Goal: Contribute content: Add original content to the website for others to see

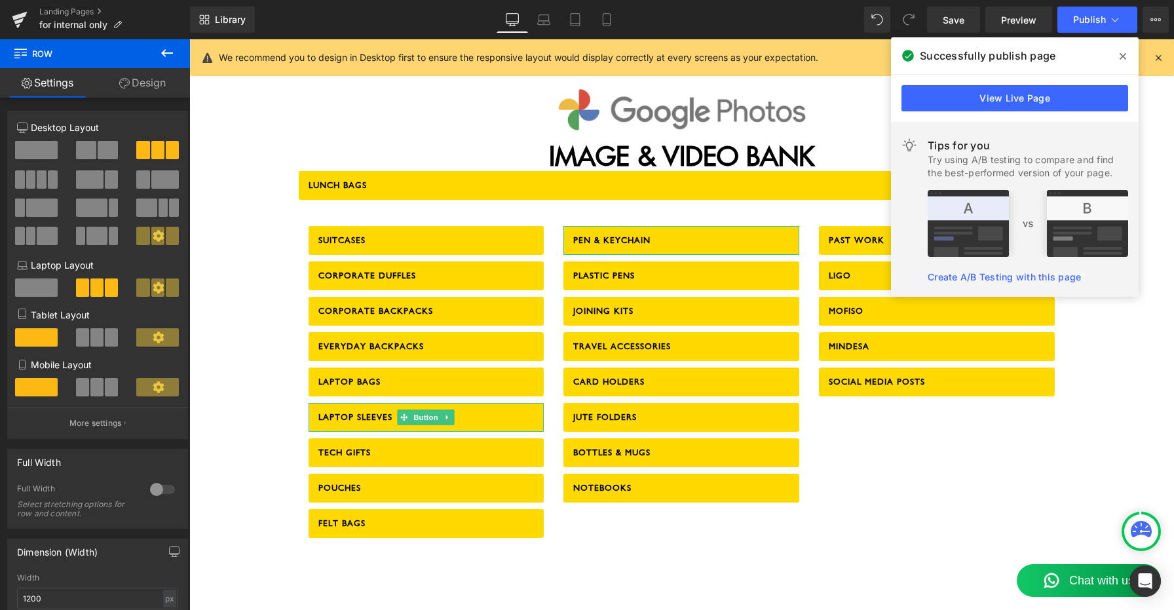
click at [1124, 55] on icon at bounding box center [1123, 56] width 7 height 7
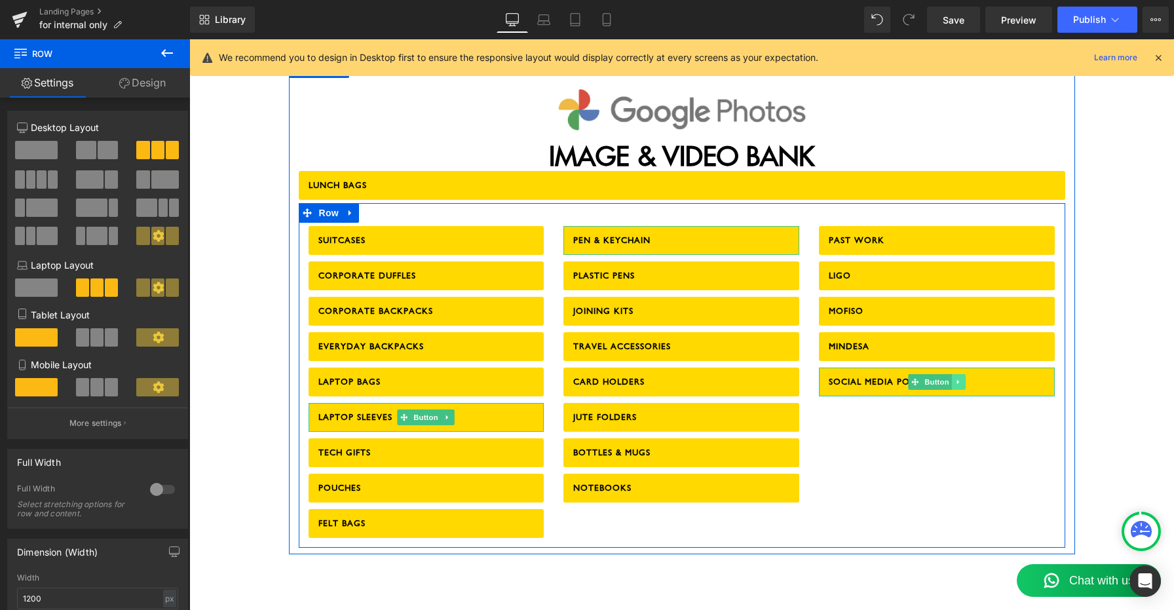
click at [959, 378] on icon at bounding box center [958, 382] width 7 height 8
click at [950, 378] on icon at bounding box center [952, 381] width 7 height 7
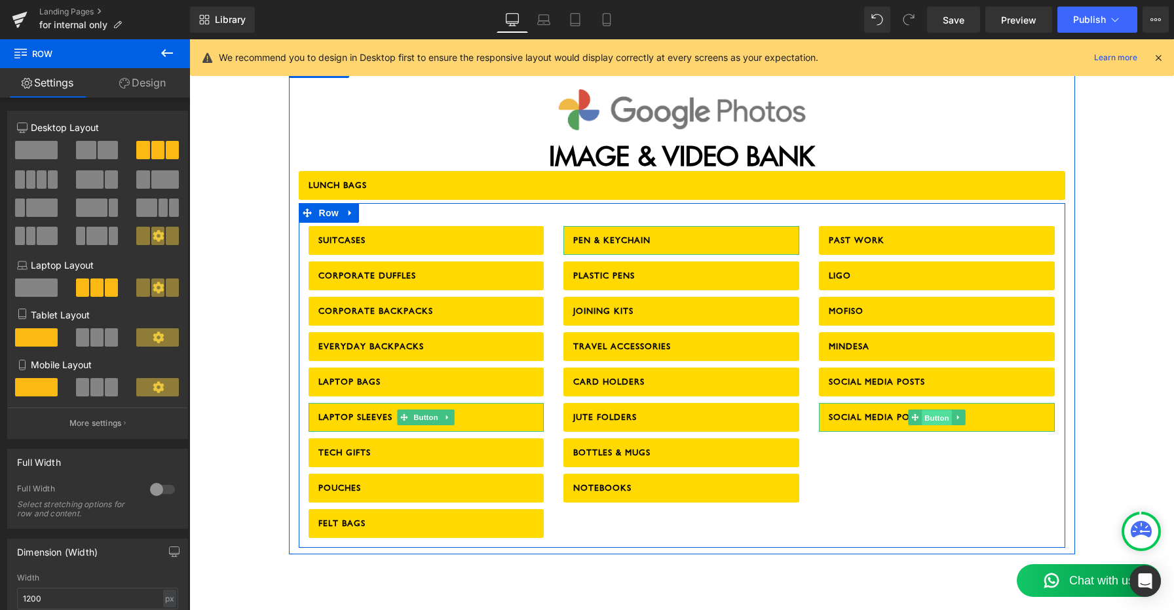
click at [931, 410] on span "Button" at bounding box center [938, 418] width 30 height 16
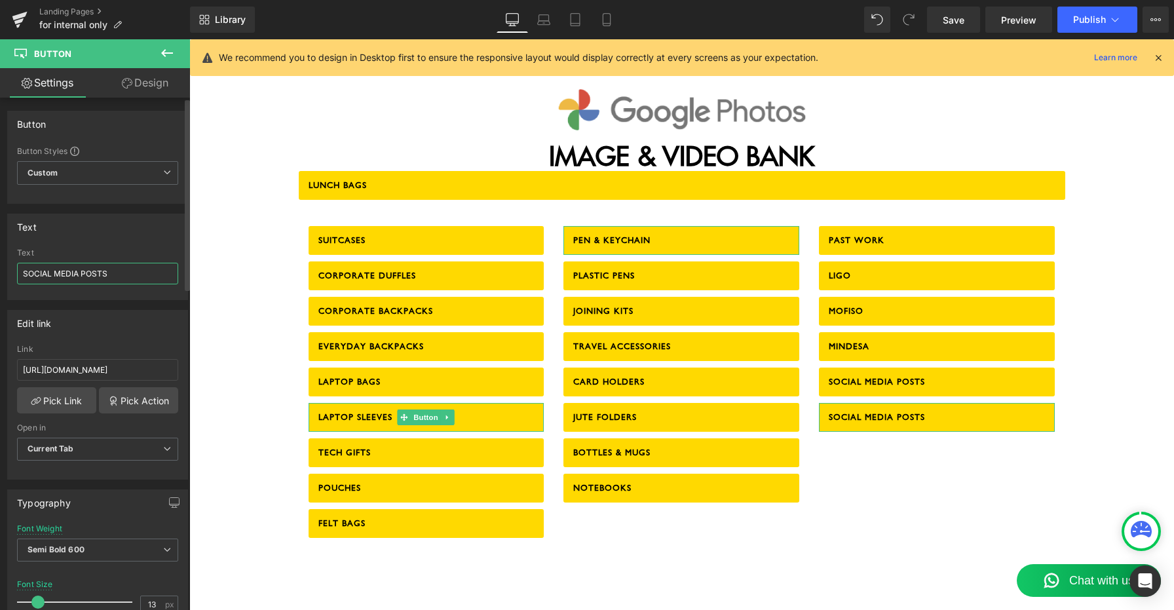
click at [81, 273] on input "SOCIAL MEDIA POSTS" at bounding box center [97, 274] width 161 height 22
type input "BRANDED MERCH"
click at [53, 374] on input "[URL][DOMAIN_NAME]" at bounding box center [97, 370] width 161 height 22
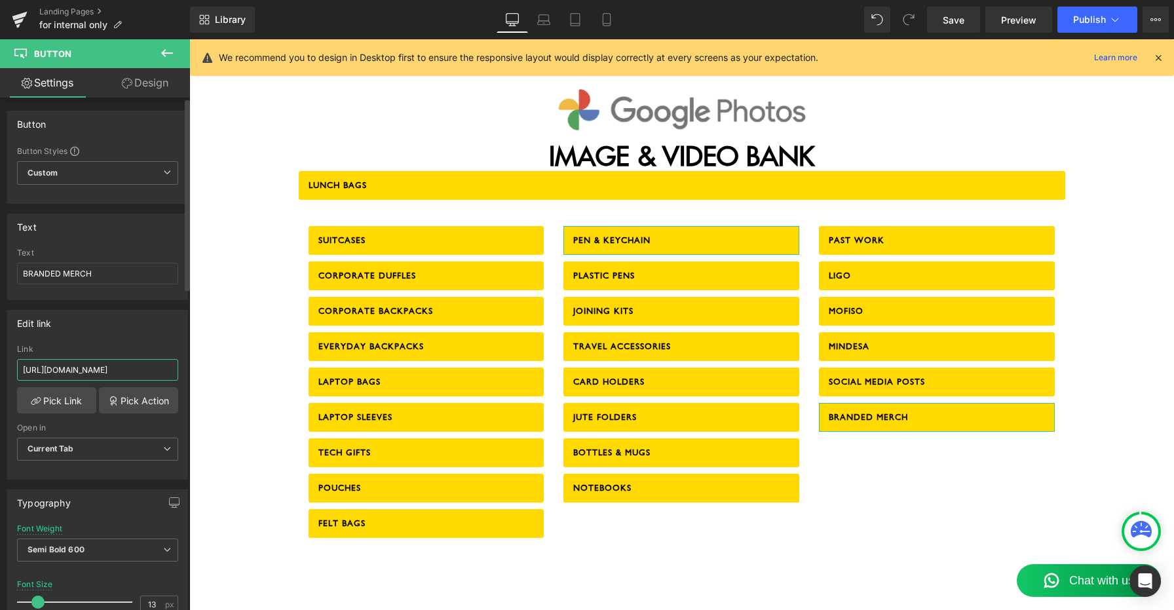
click at [53, 374] on input "[URL][DOMAIN_NAME]" at bounding box center [97, 370] width 161 height 22
paste input "6hX4HzVxXgcNnocM7"
type input "[URL][DOMAIN_NAME]"
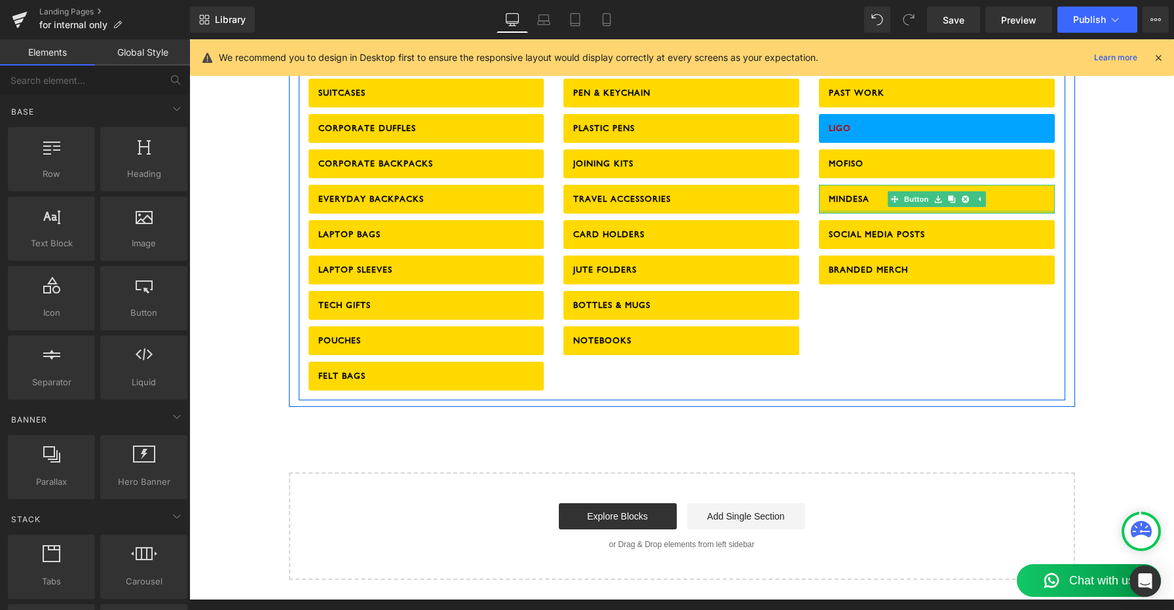
scroll to position [1619, 0]
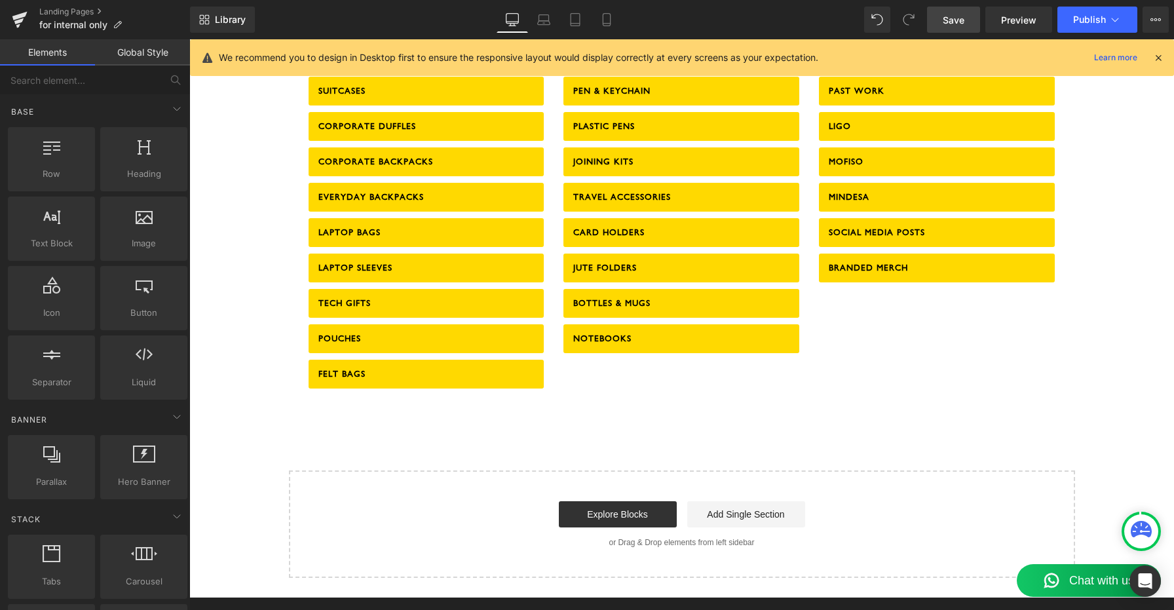
click at [957, 23] on span "Save" at bounding box center [954, 20] width 22 height 14
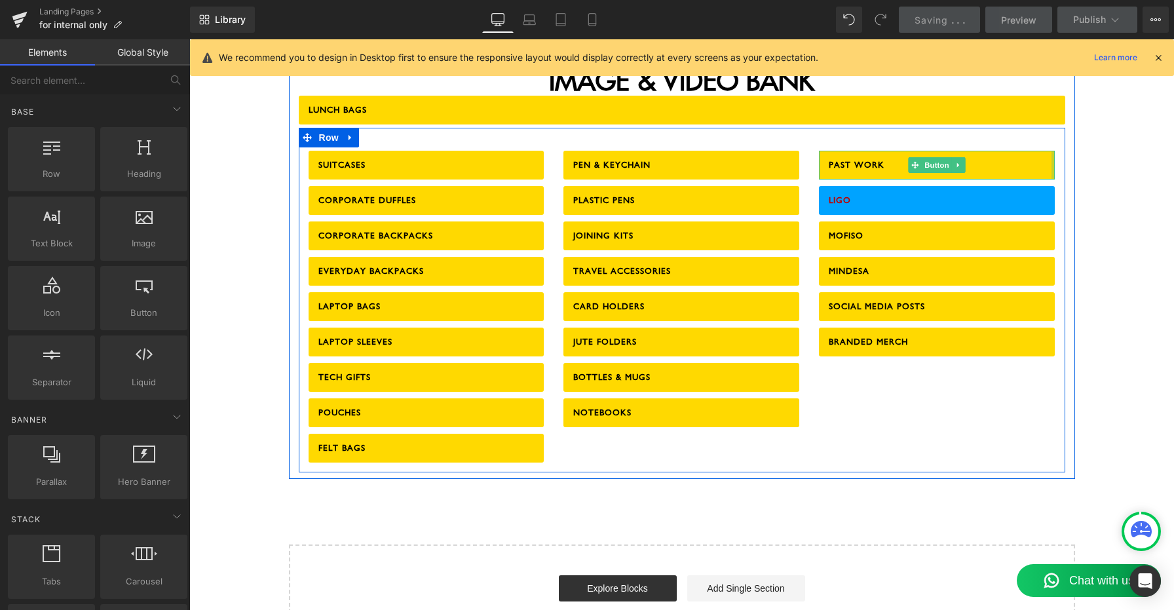
scroll to position [1537, 0]
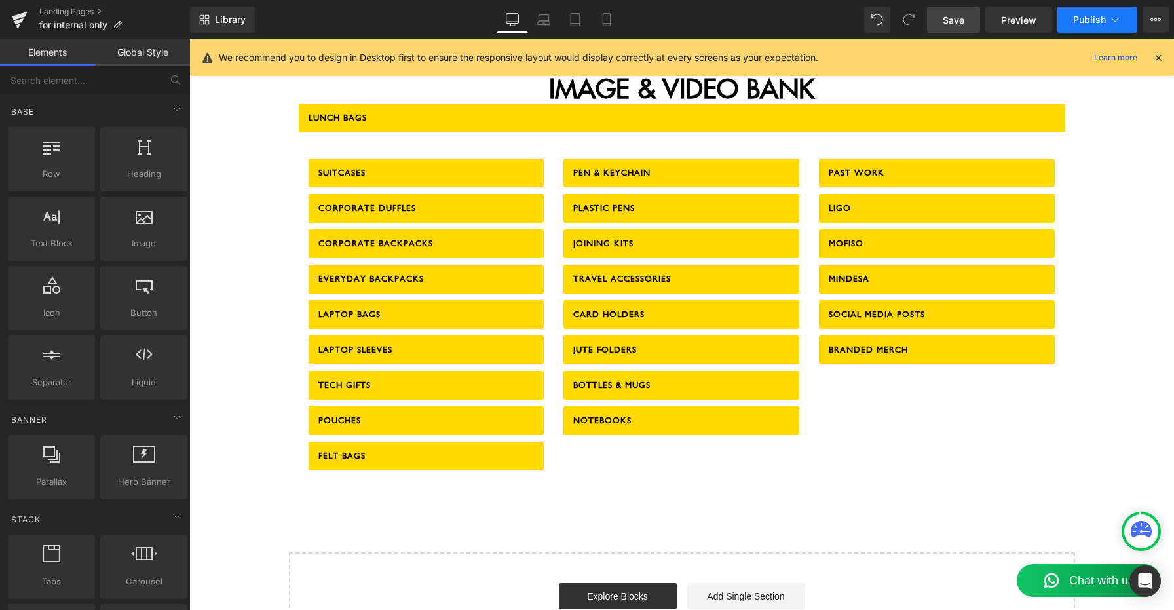
click at [1092, 24] on span "Publish" at bounding box center [1089, 19] width 33 height 10
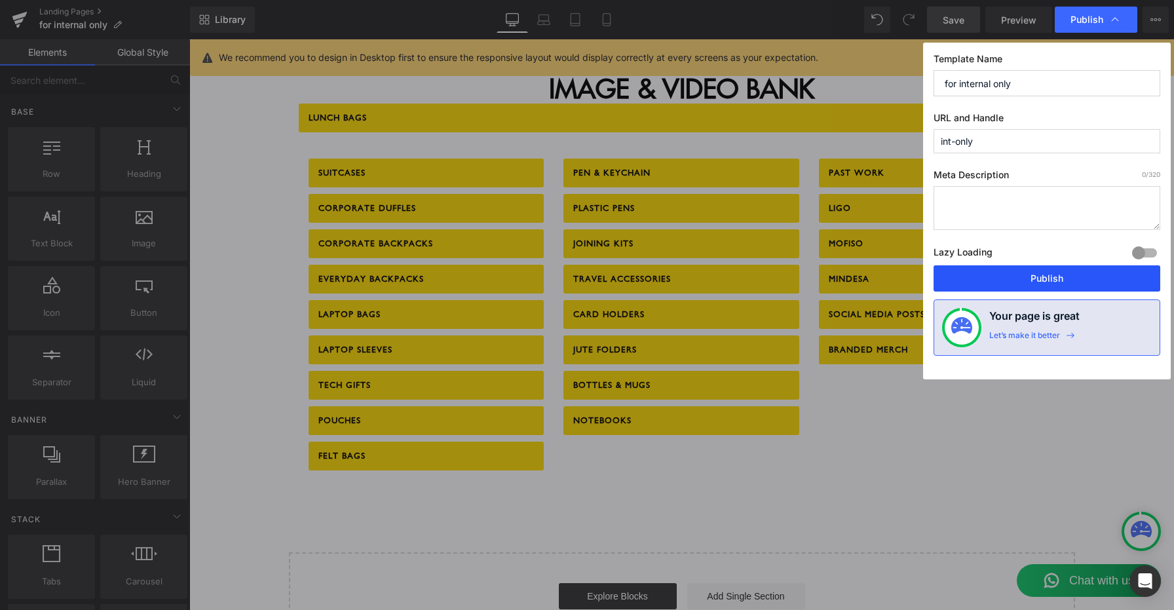
click at [1035, 271] on button "Publish" at bounding box center [1047, 278] width 227 height 26
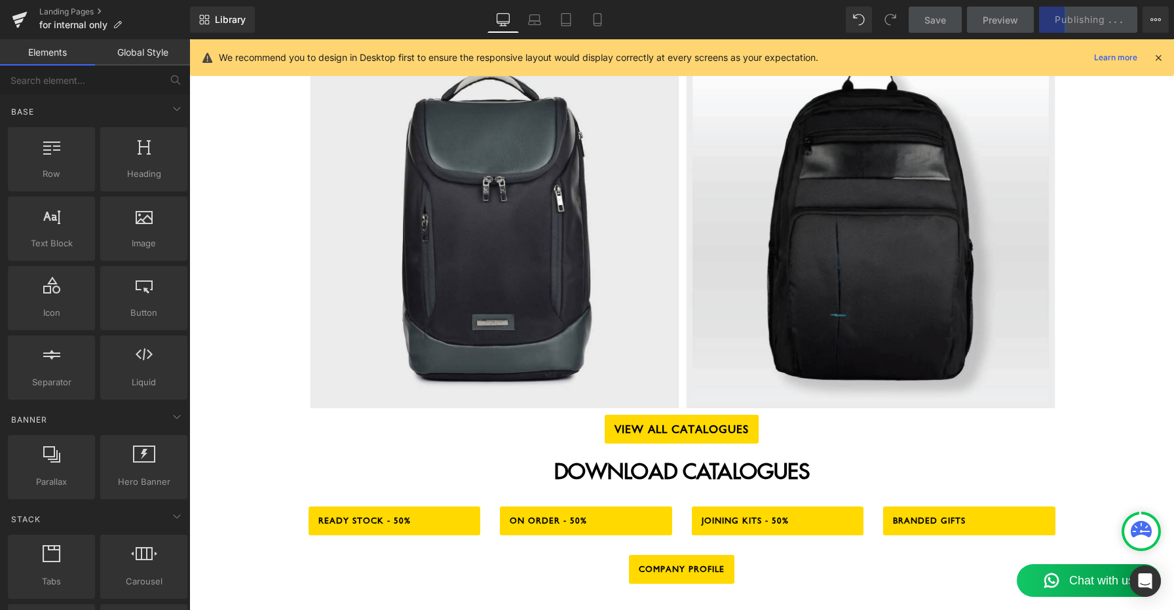
scroll to position [954, 0]
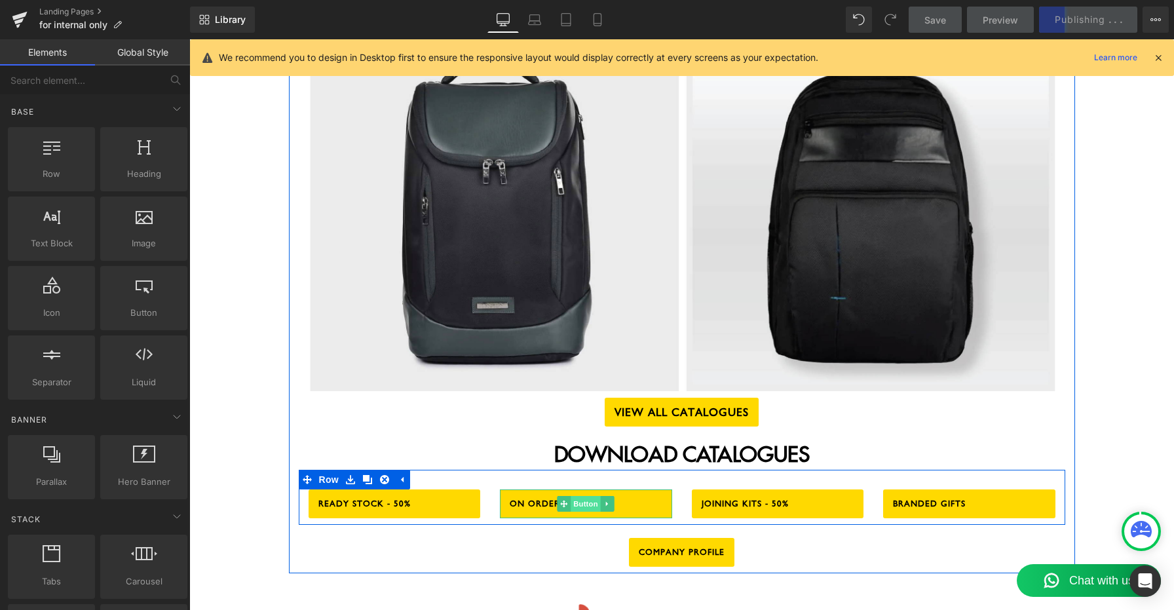
click at [584, 496] on span "Button" at bounding box center [586, 504] width 30 height 16
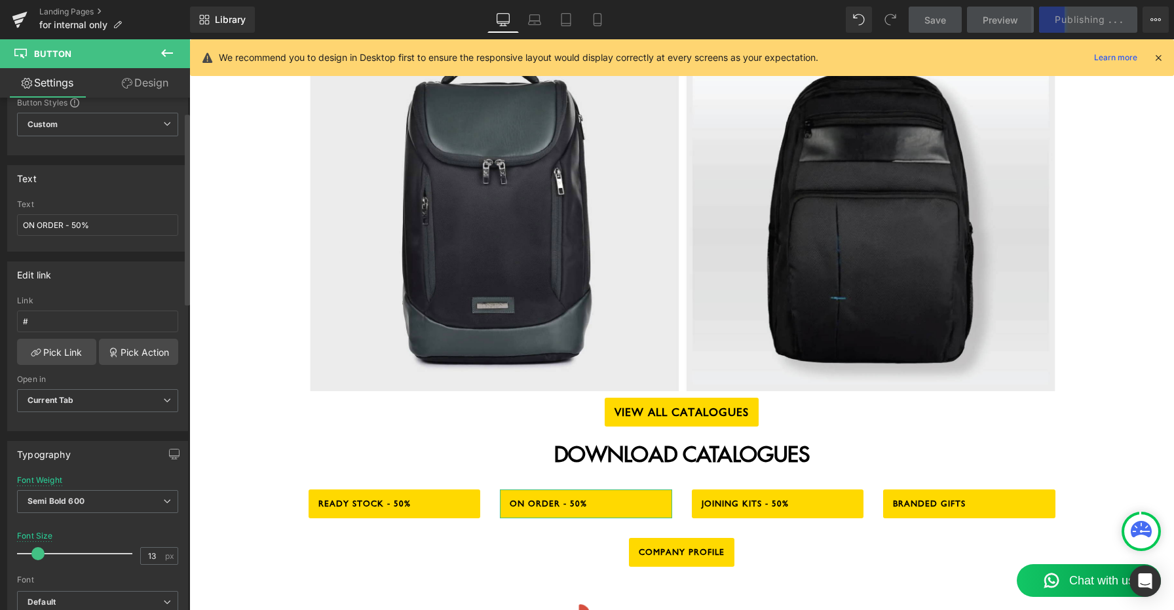
scroll to position [20, 0]
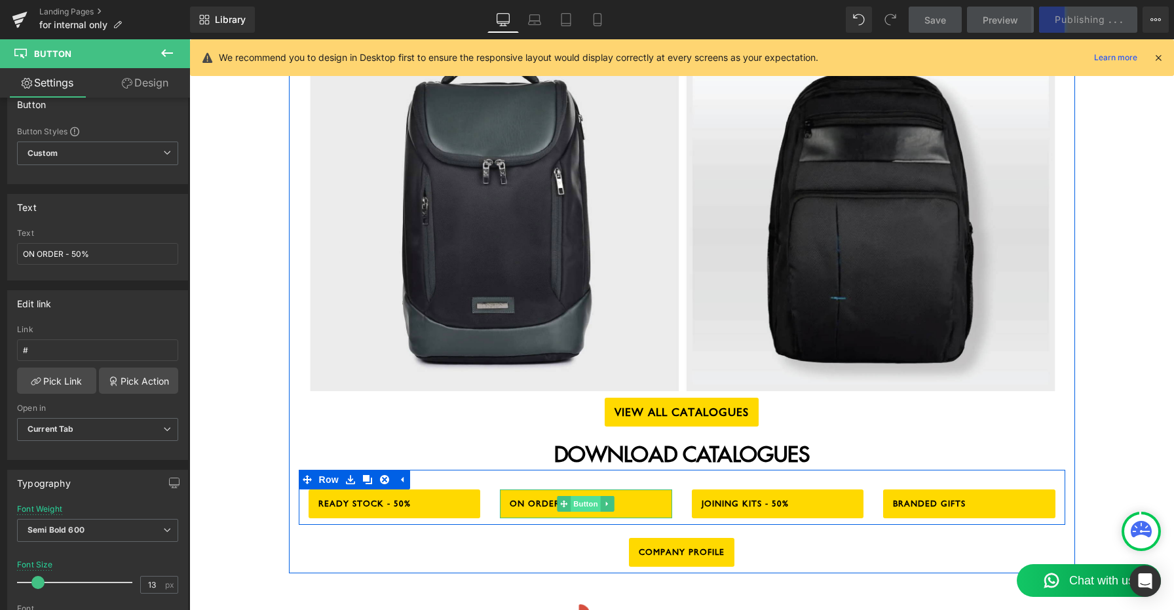
click at [583, 496] on span "Button" at bounding box center [586, 504] width 30 height 16
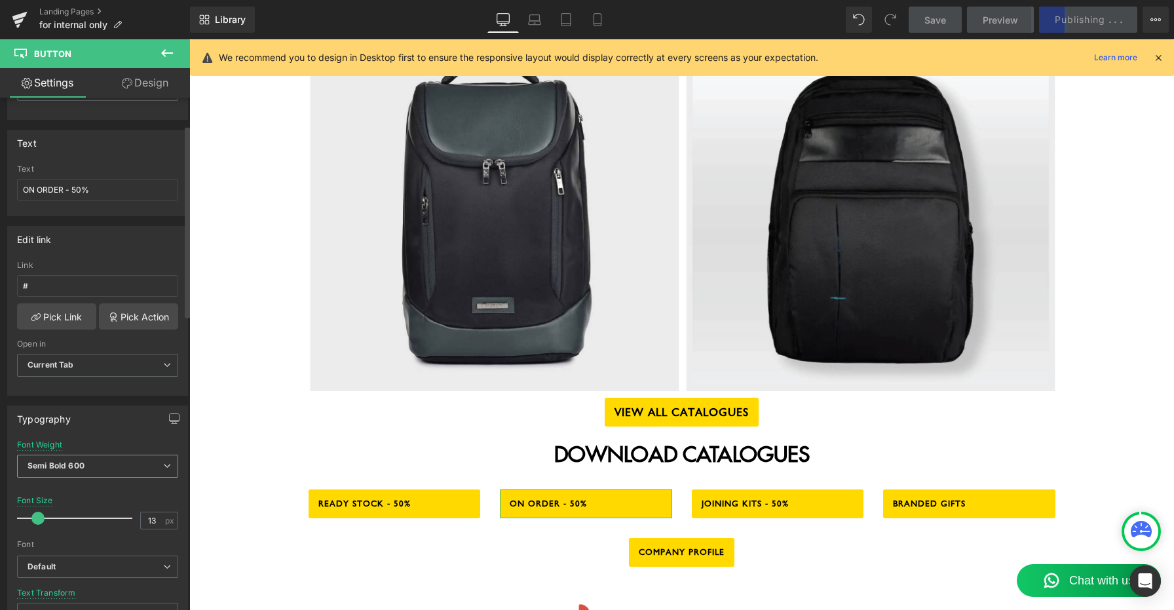
scroll to position [57, 0]
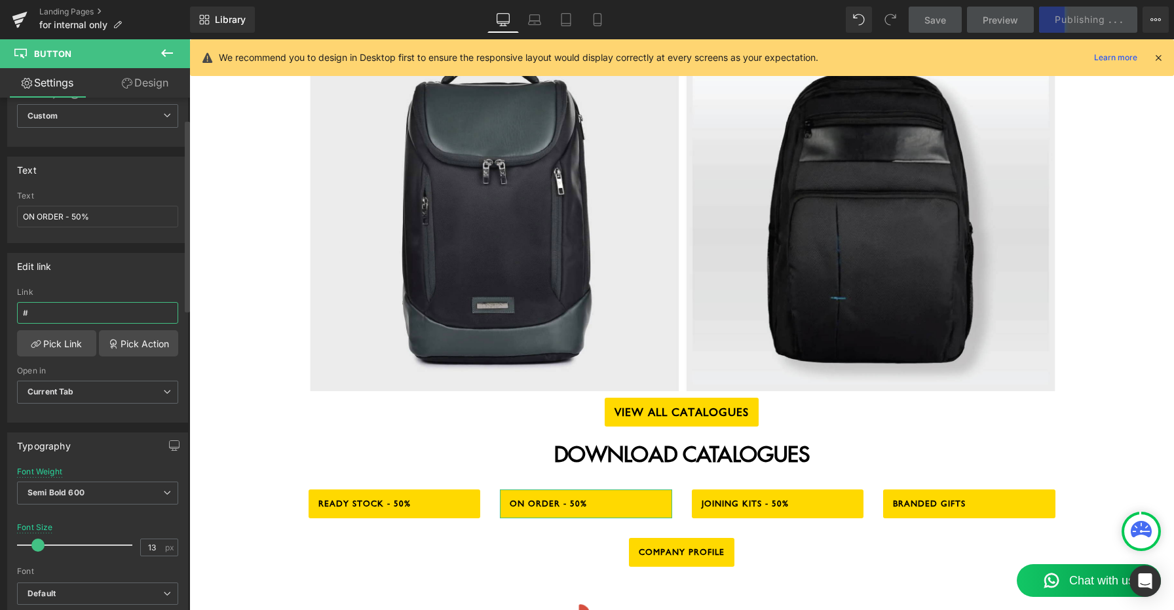
click at [91, 316] on input "#" at bounding box center [97, 313] width 161 height 22
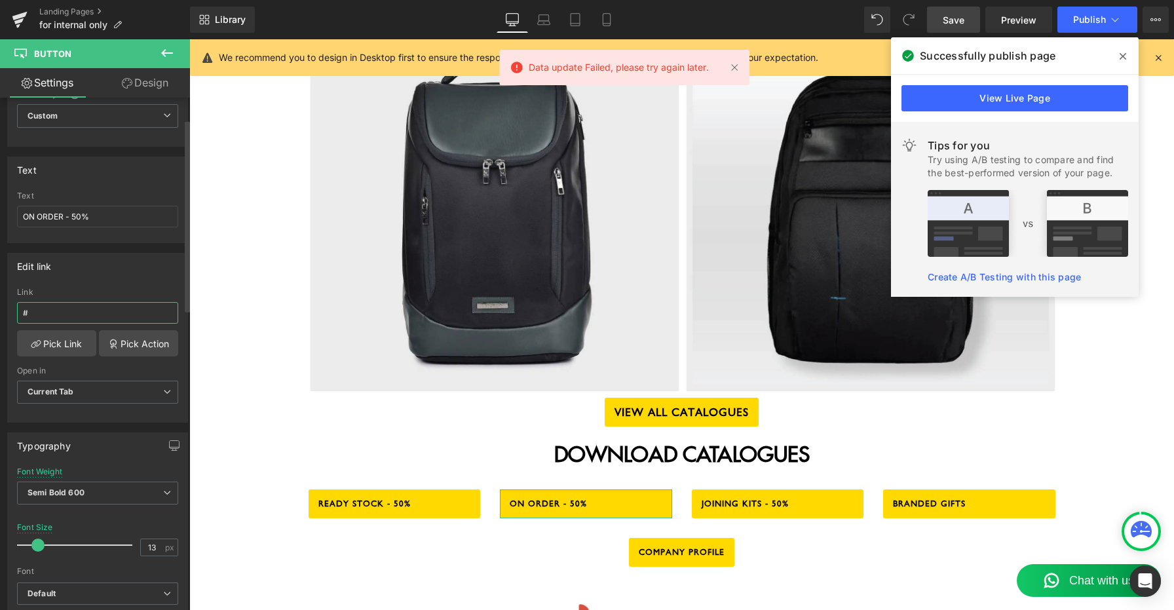
paste input "[URL][DOMAIN_NAME]"
type input "[URL][DOMAIN_NAME]"
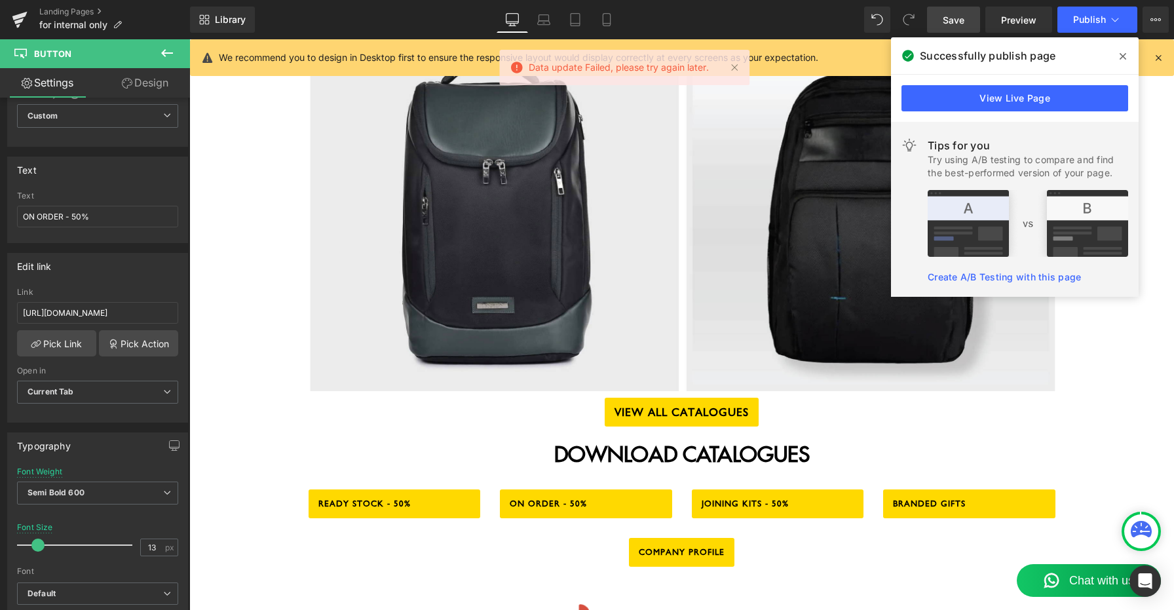
click at [250, 356] on div "MUFUBU INTERNAL SYSTEM Heading COLD CALLING INPUT Button Row ATTENDANCE Button …" at bounding box center [681, 210] width 985 height 2066
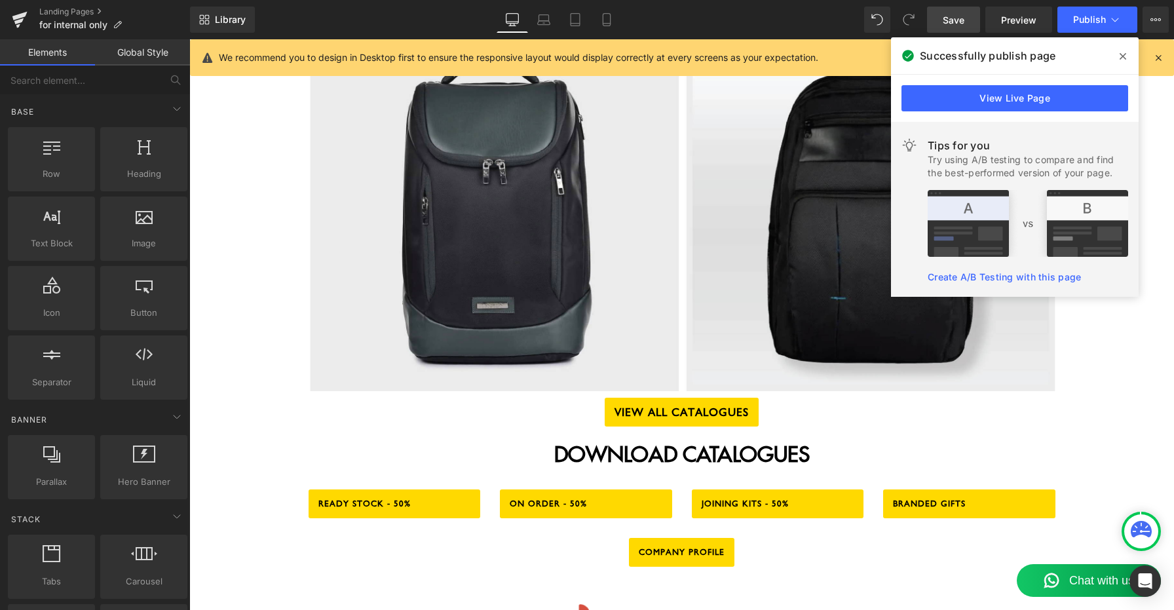
scroll to position [0, 0]
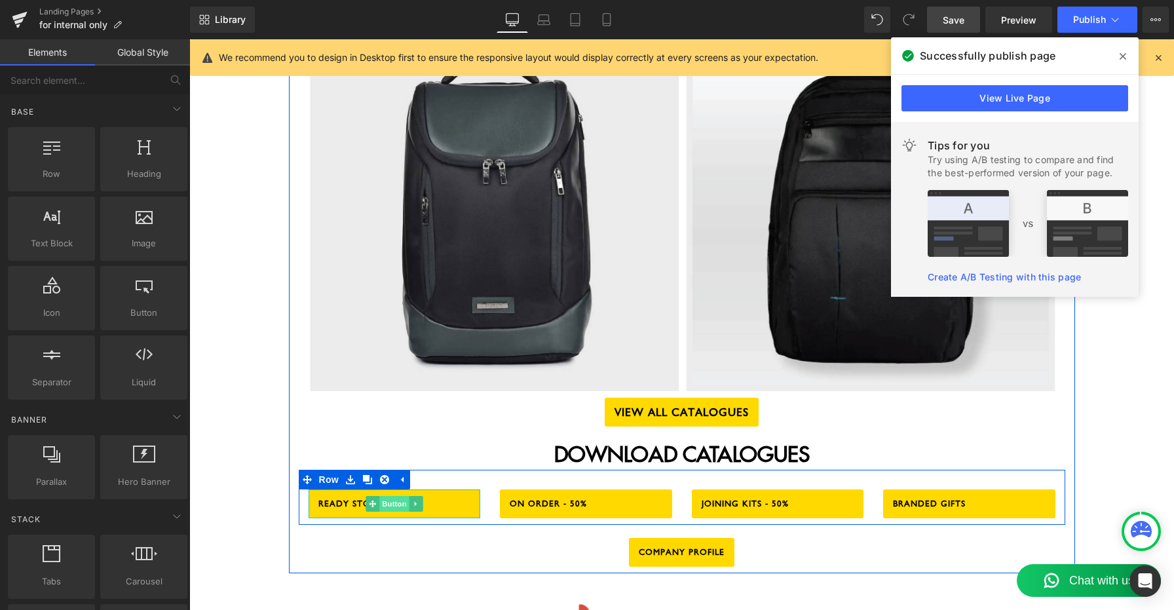
click at [389, 496] on span "Button" at bounding box center [394, 504] width 30 height 16
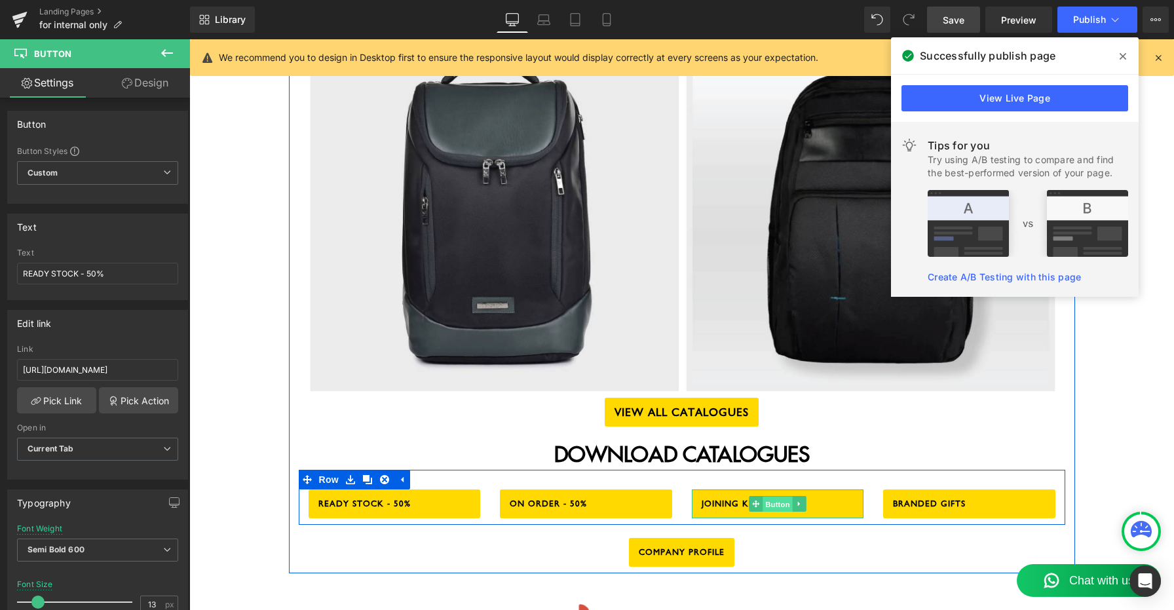
click at [769, 497] on span "Button" at bounding box center [778, 505] width 30 height 16
click at [971, 497] on span "Button" at bounding box center [969, 505] width 30 height 16
click at [414, 502] on icon at bounding box center [415, 504] width 2 height 5
click at [374, 496] on link "Button" at bounding box center [366, 504] width 43 height 16
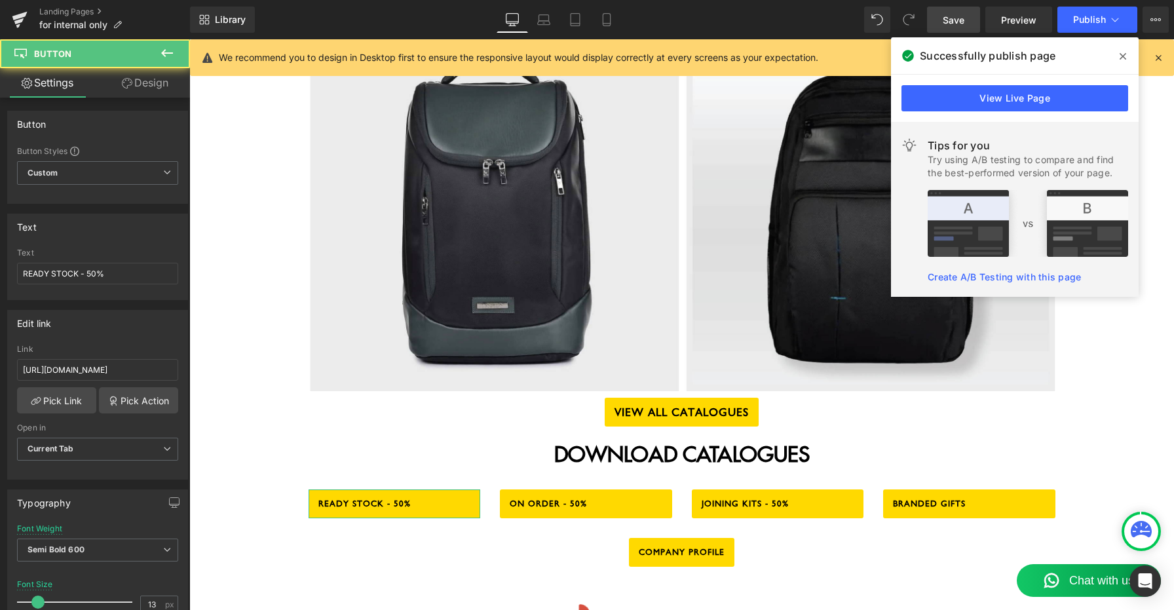
click at [151, 78] on link "Design" at bounding box center [145, 82] width 95 height 29
click at [0, 0] on div "Spacing" at bounding box center [0, 0] width 0 height 0
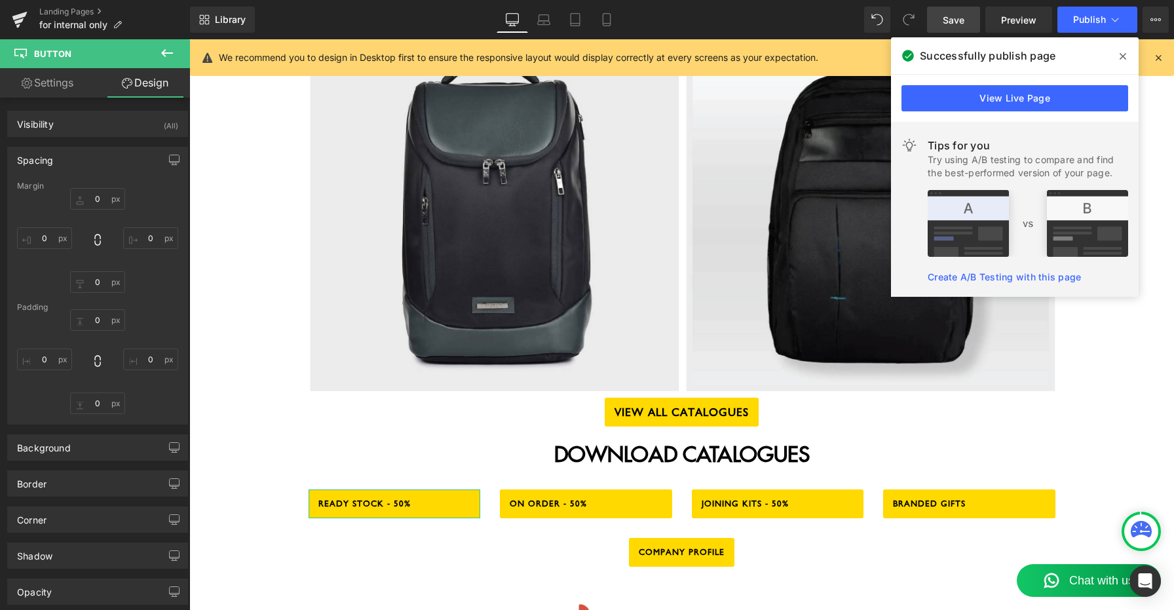
type input "0"
type input "15"
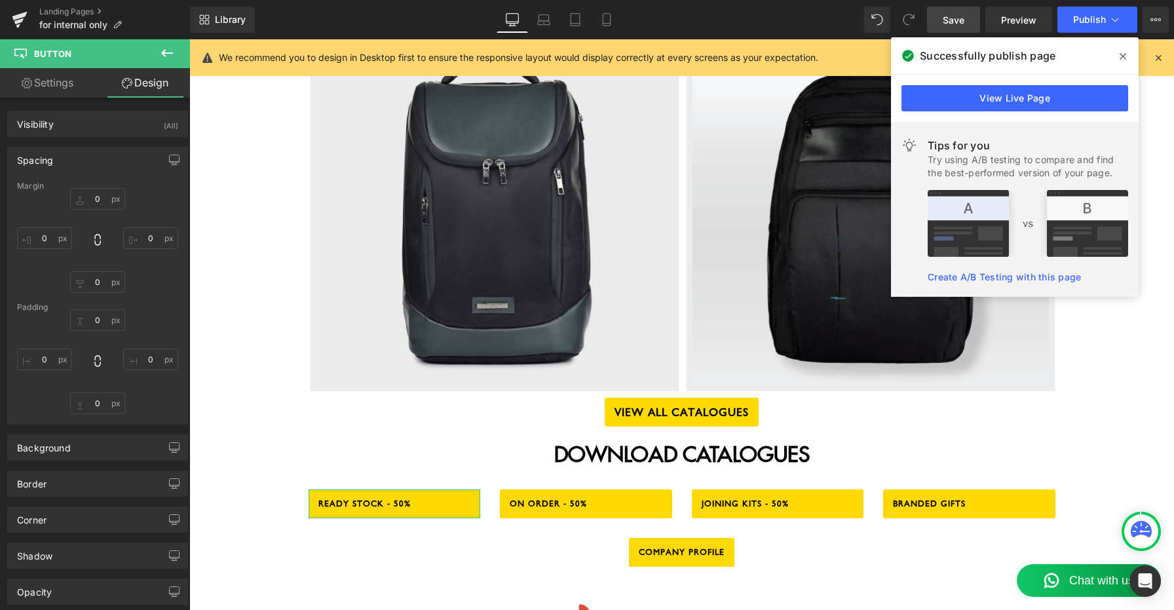
type input "15"
click at [89, 204] on input "0" at bounding box center [97, 199] width 55 height 22
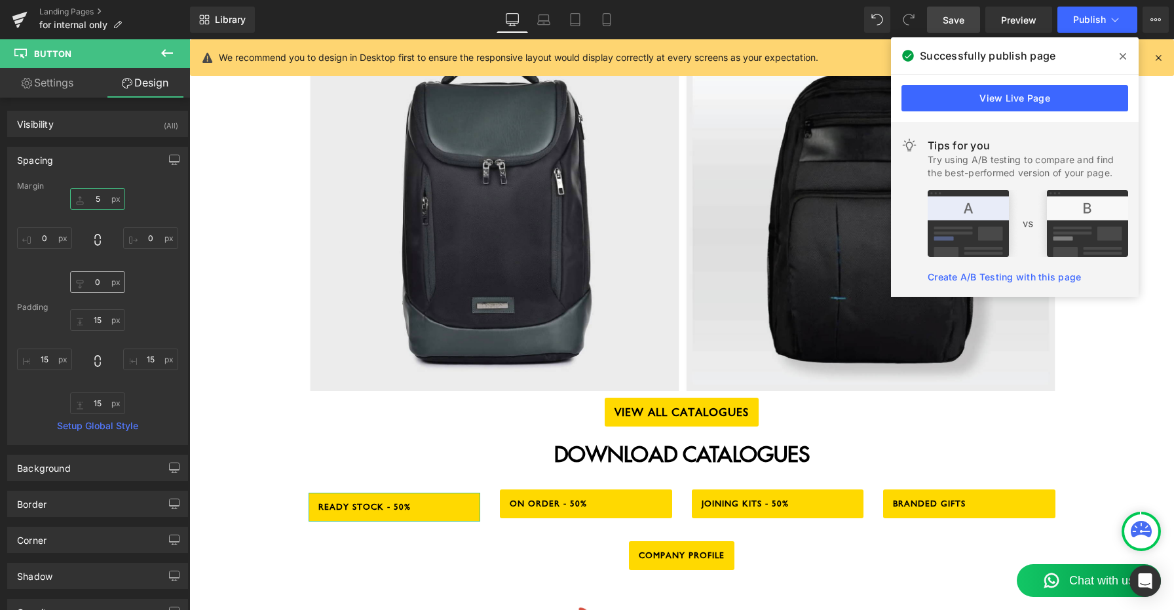
type input "5"
click at [96, 280] on input "0" at bounding box center [97, 282] width 55 height 22
type input "5"
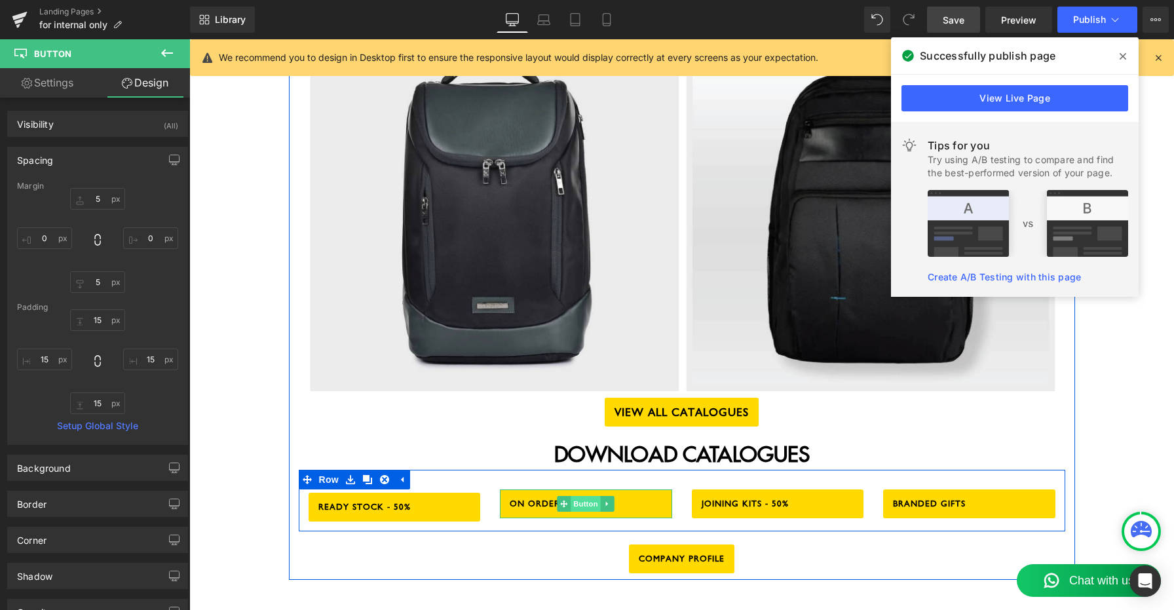
click at [591, 496] on span "Button" at bounding box center [586, 504] width 30 height 16
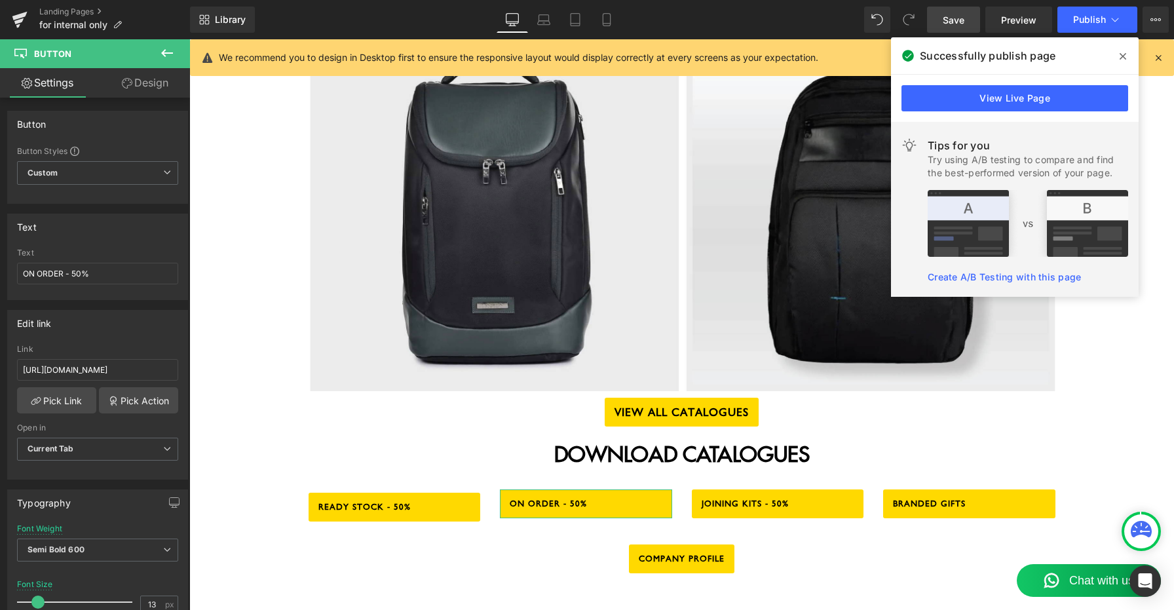
click at [147, 81] on link "Design" at bounding box center [145, 82] width 95 height 29
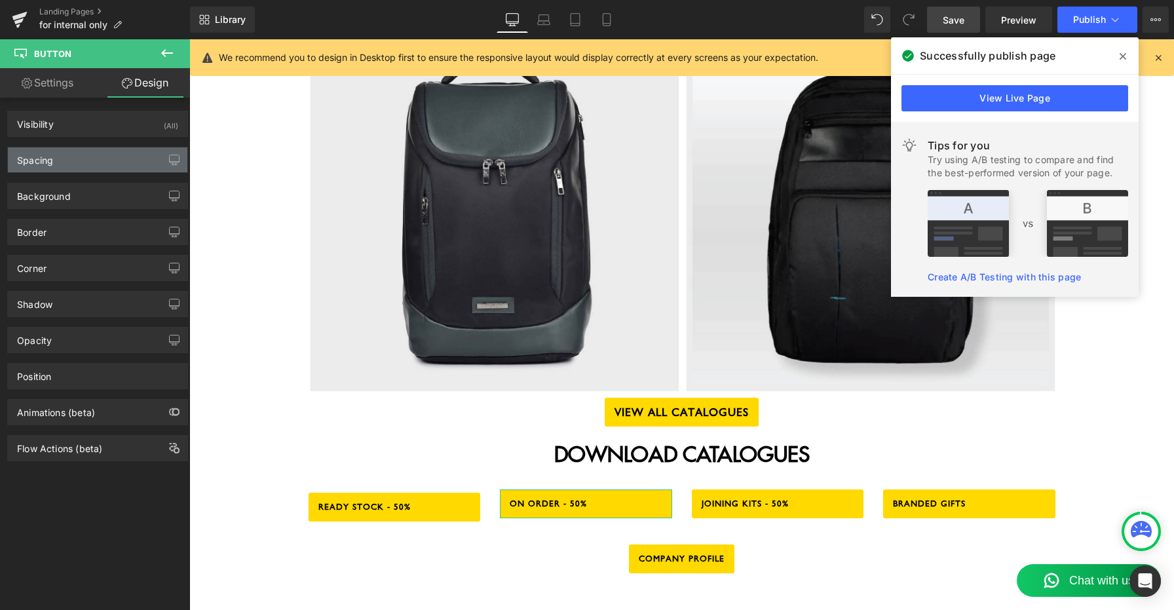
click at [92, 157] on div "Spacing" at bounding box center [98, 159] width 180 height 25
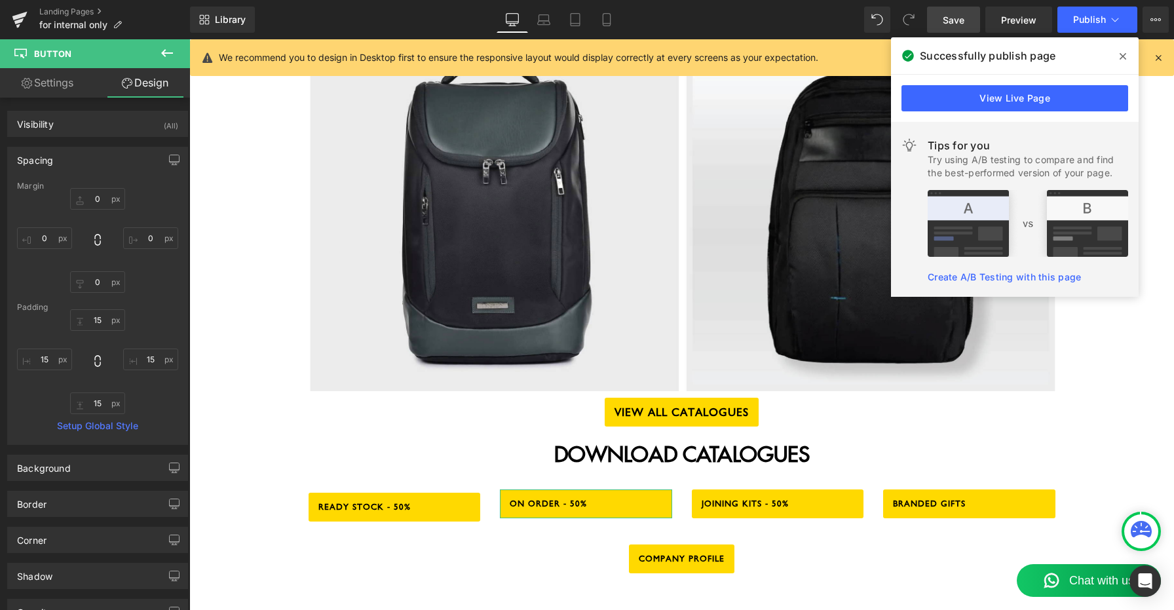
type input "0"
type input "15"
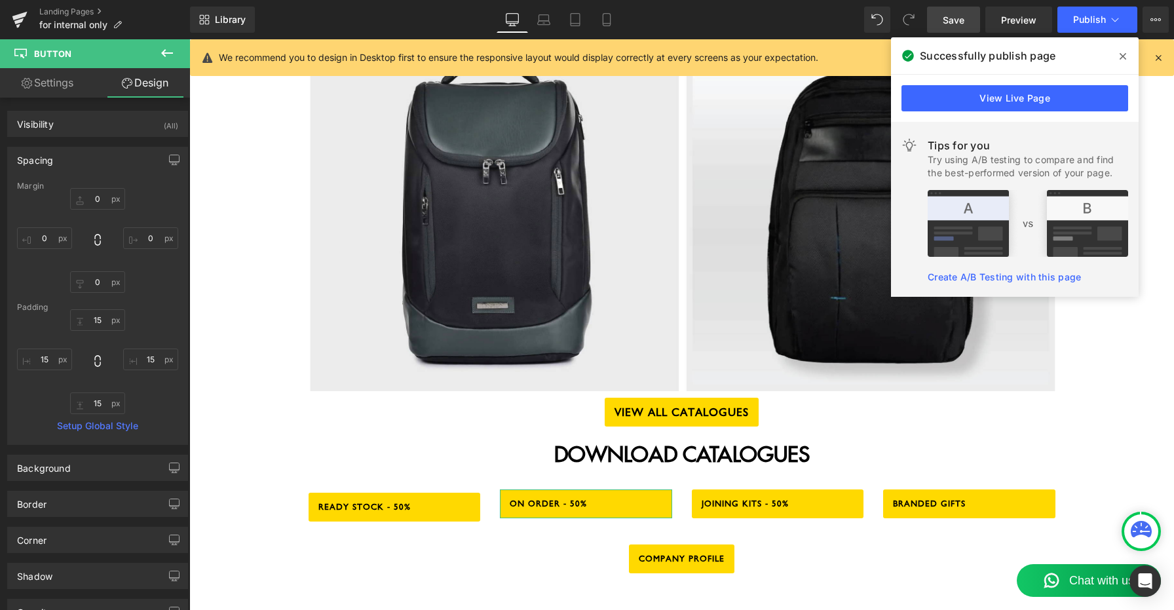
type input "15"
click at [92, 202] on input "0" at bounding box center [97, 199] width 55 height 22
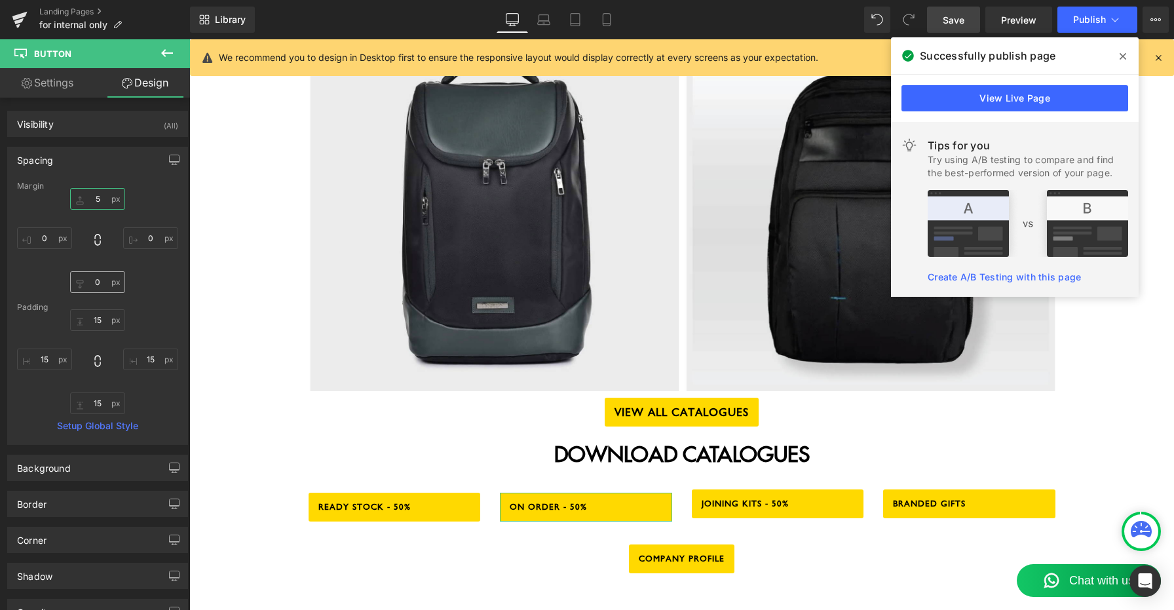
type input "5"
click at [94, 285] on input "0" at bounding box center [97, 282] width 55 height 22
type input "5"
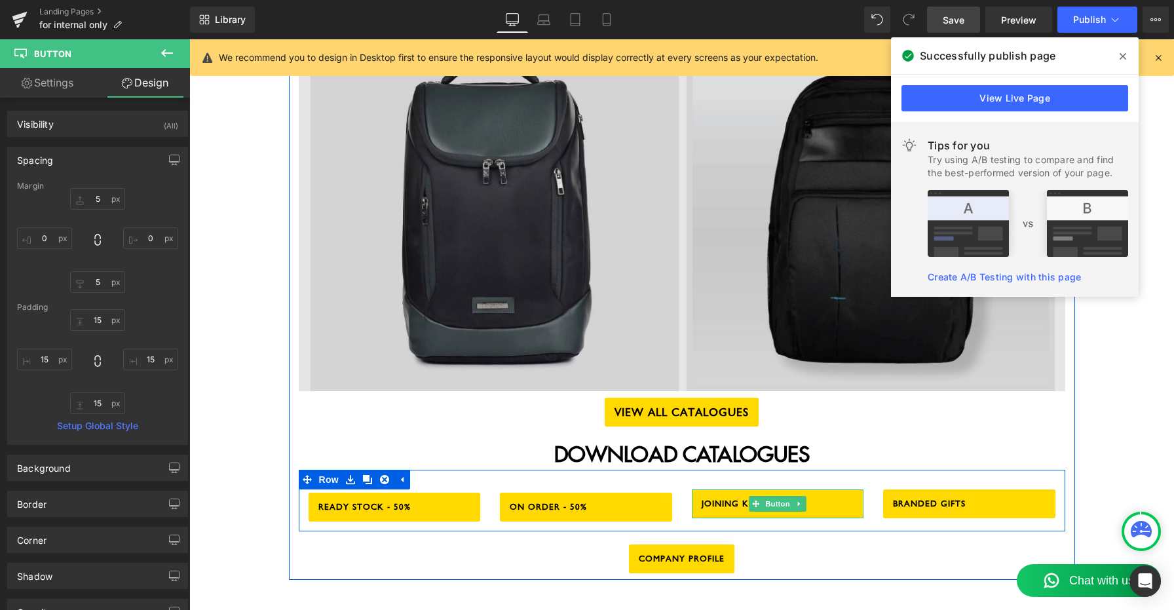
click at [775, 496] on span "Button" at bounding box center [778, 504] width 30 height 16
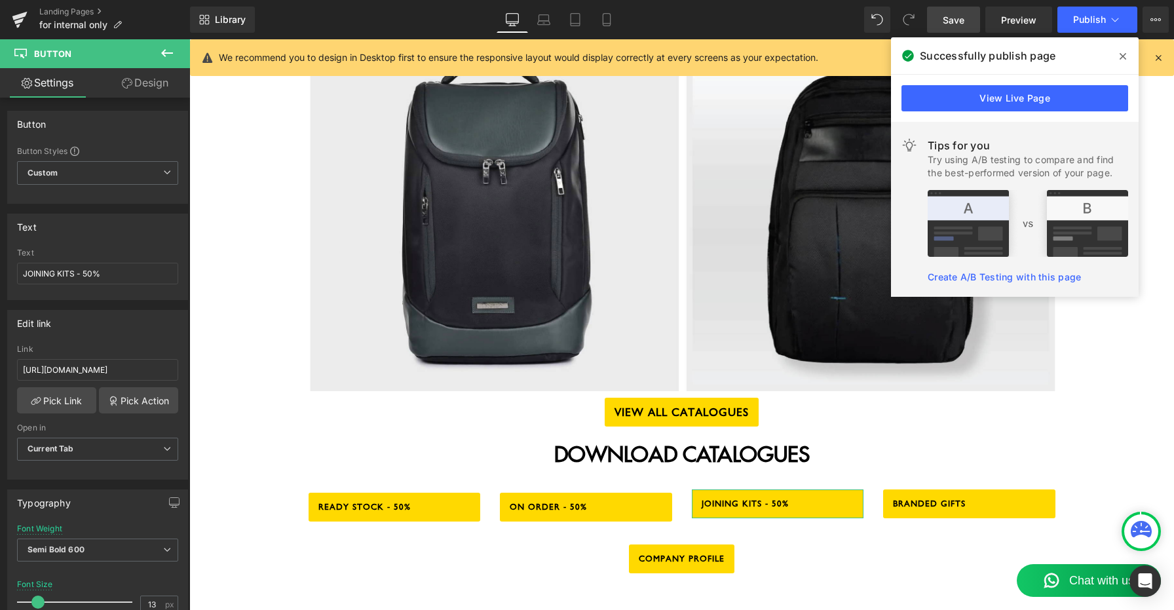
click at [153, 80] on link "Design" at bounding box center [145, 82] width 95 height 29
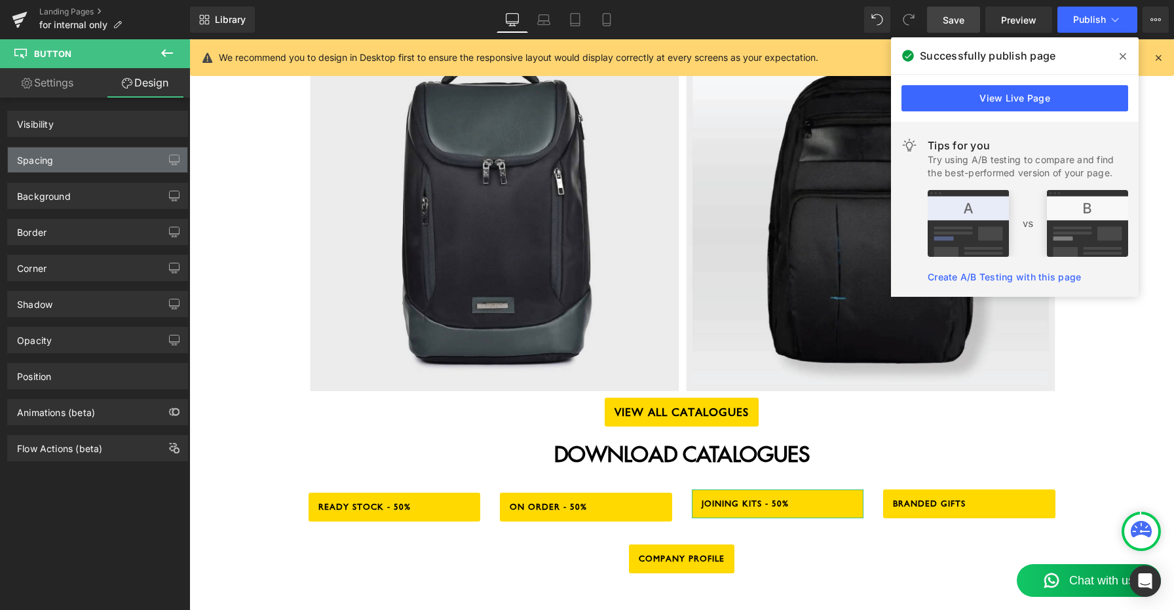
click at [79, 158] on div "Spacing" at bounding box center [98, 159] width 180 height 25
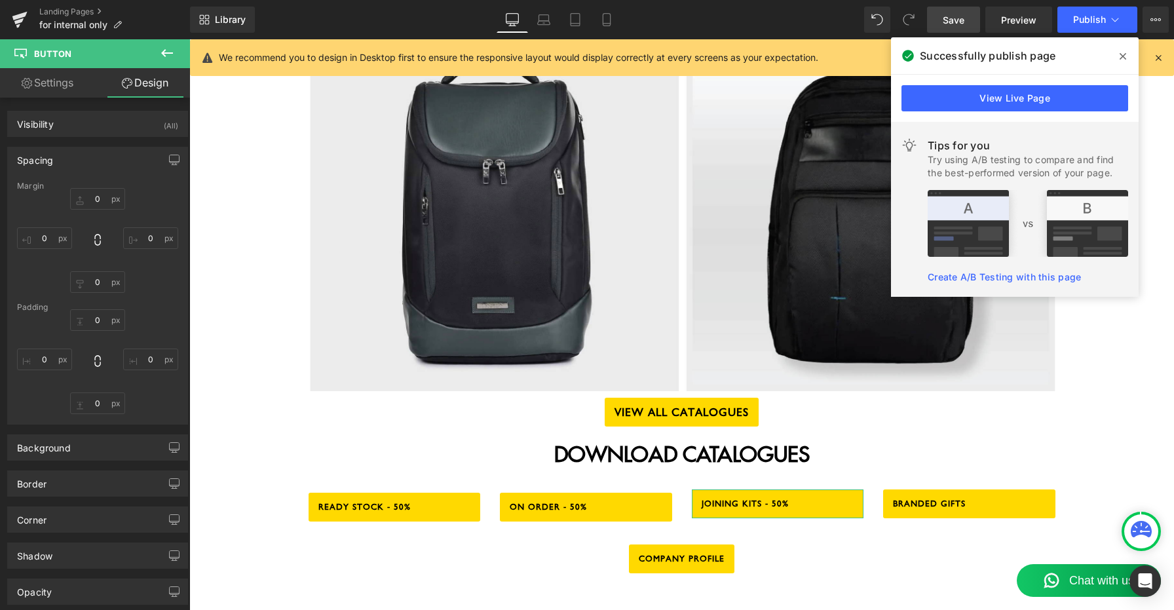
type input "0"
type input "15"
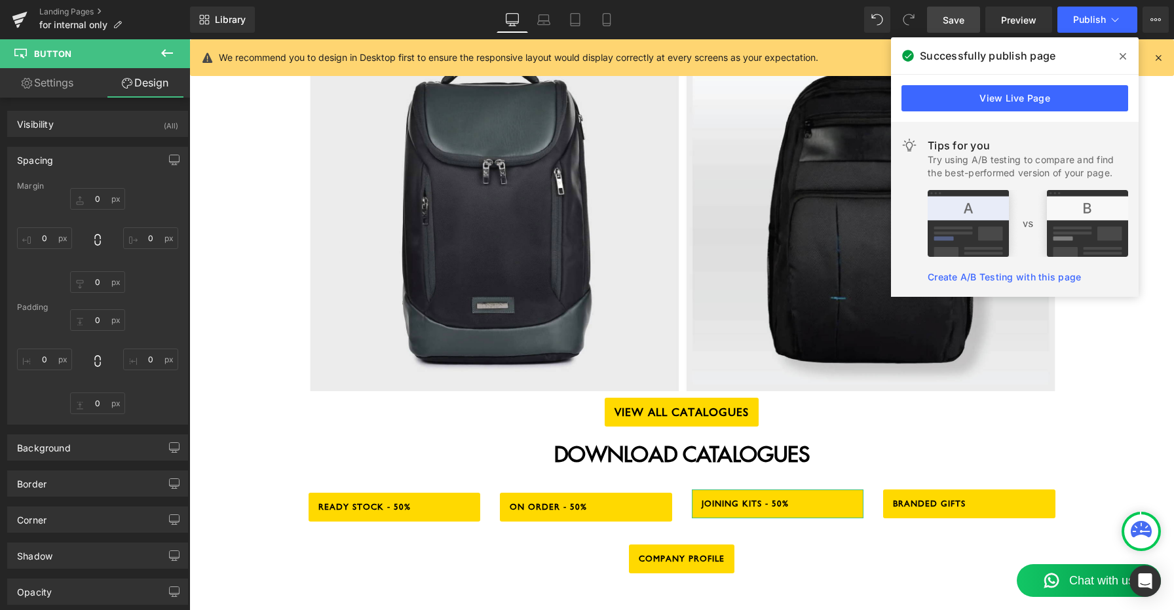
type input "15"
click at [97, 197] on input "0" at bounding box center [97, 199] width 55 height 22
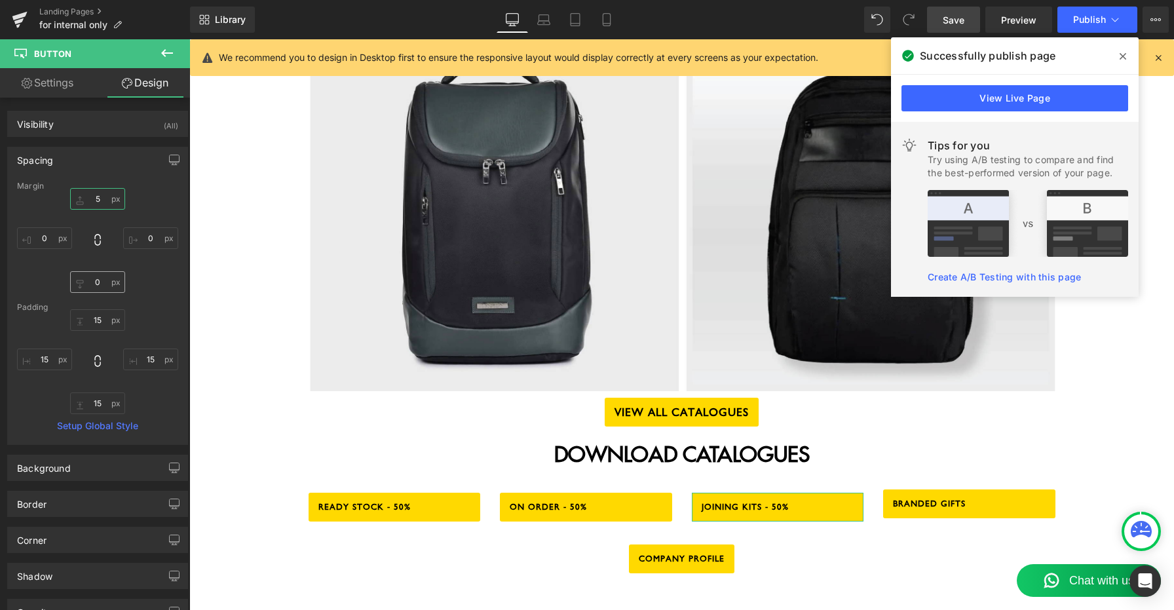
type input "5"
click at [95, 283] on input "0" at bounding box center [97, 282] width 55 height 22
type input "5"
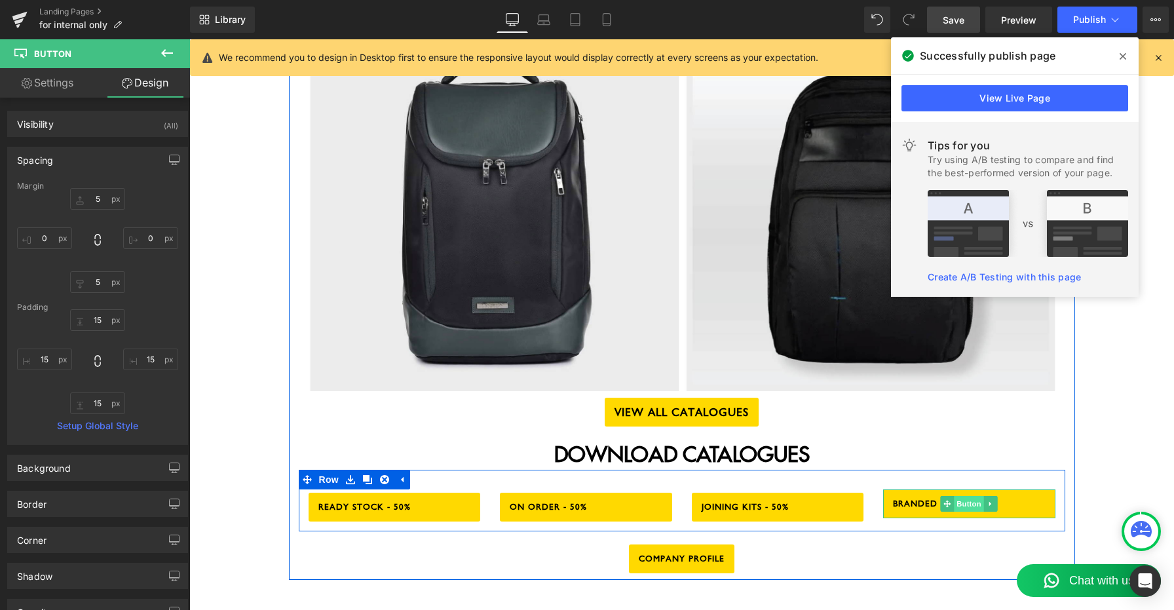
click at [968, 496] on span "Button" at bounding box center [969, 504] width 30 height 16
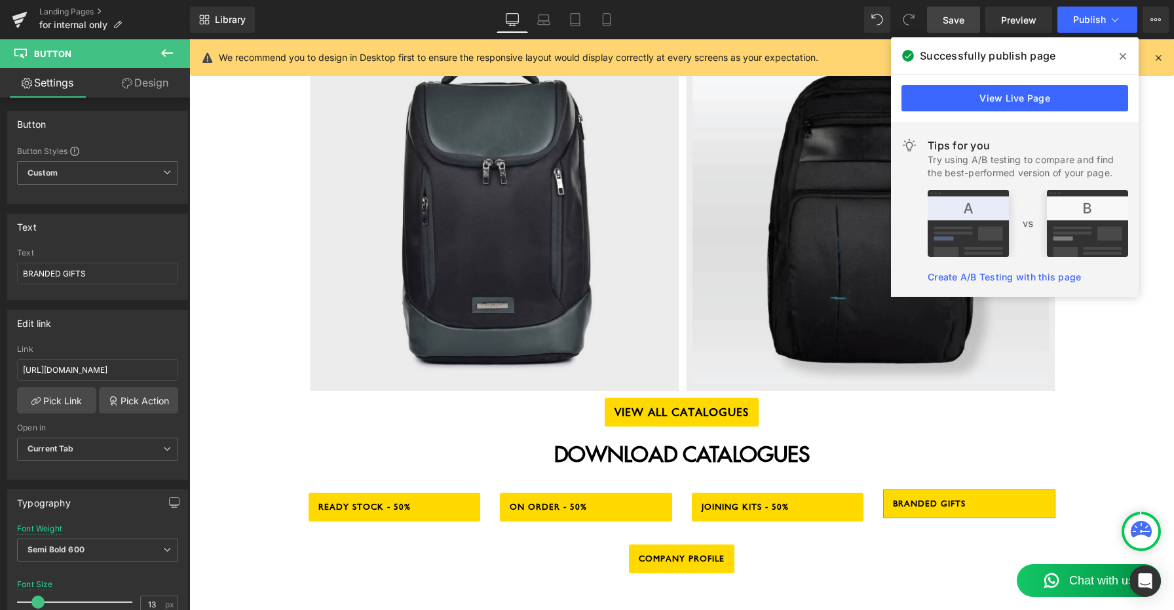
click at [137, 82] on link "Design" at bounding box center [145, 82] width 95 height 29
click at [0, 0] on div "Spacing" at bounding box center [0, 0] width 0 height 0
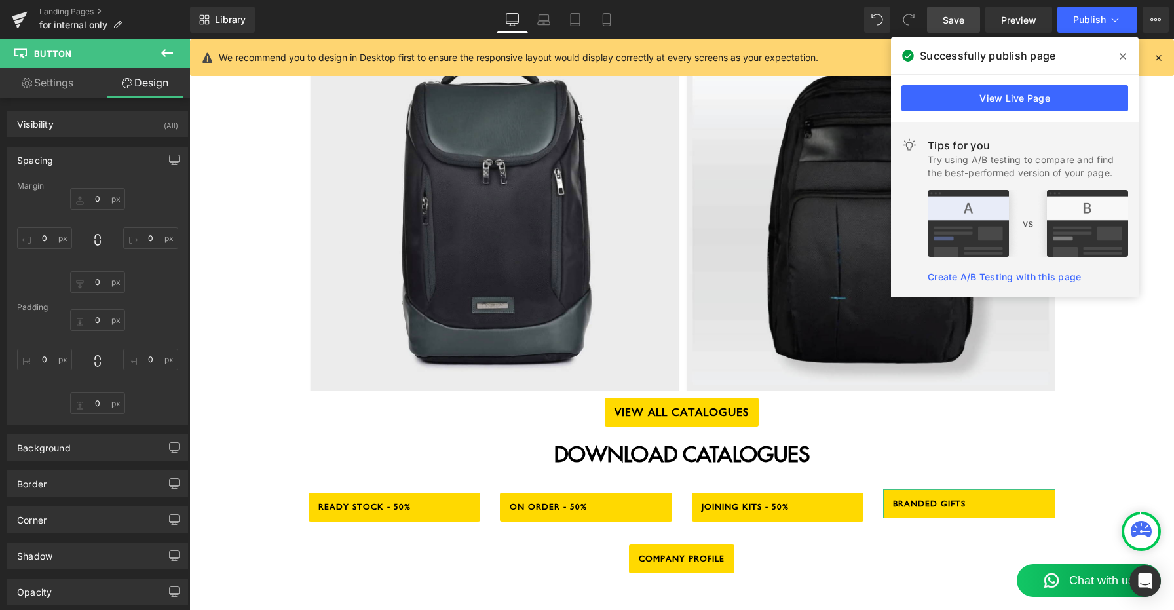
type input "0"
type input "15"
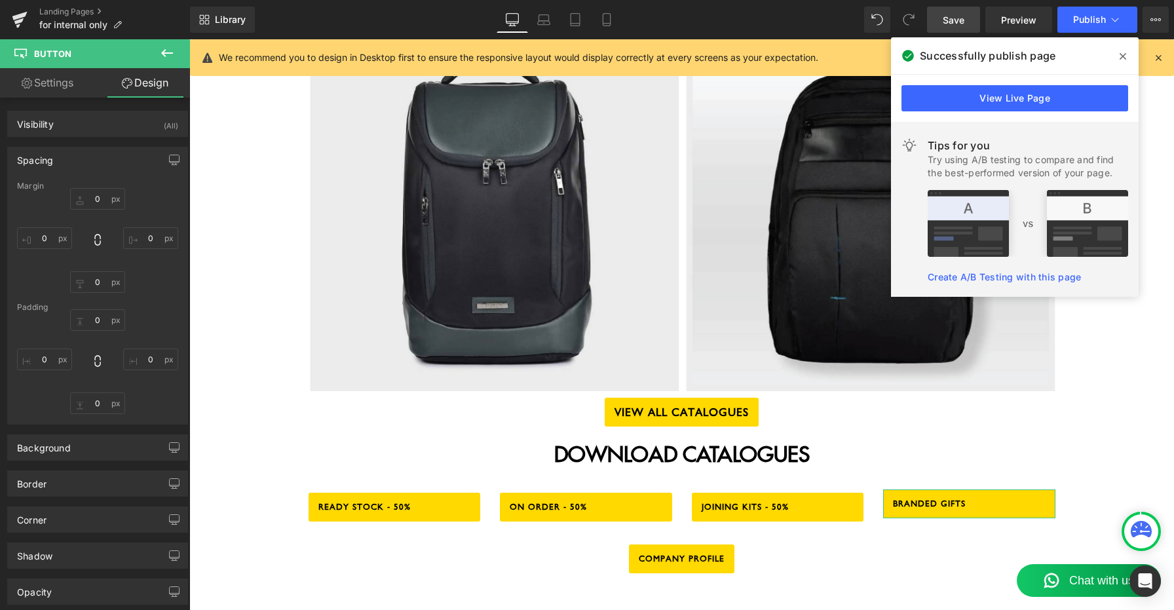
type input "15"
click at [90, 200] on input "0" at bounding box center [97, 199] width 55 height 22
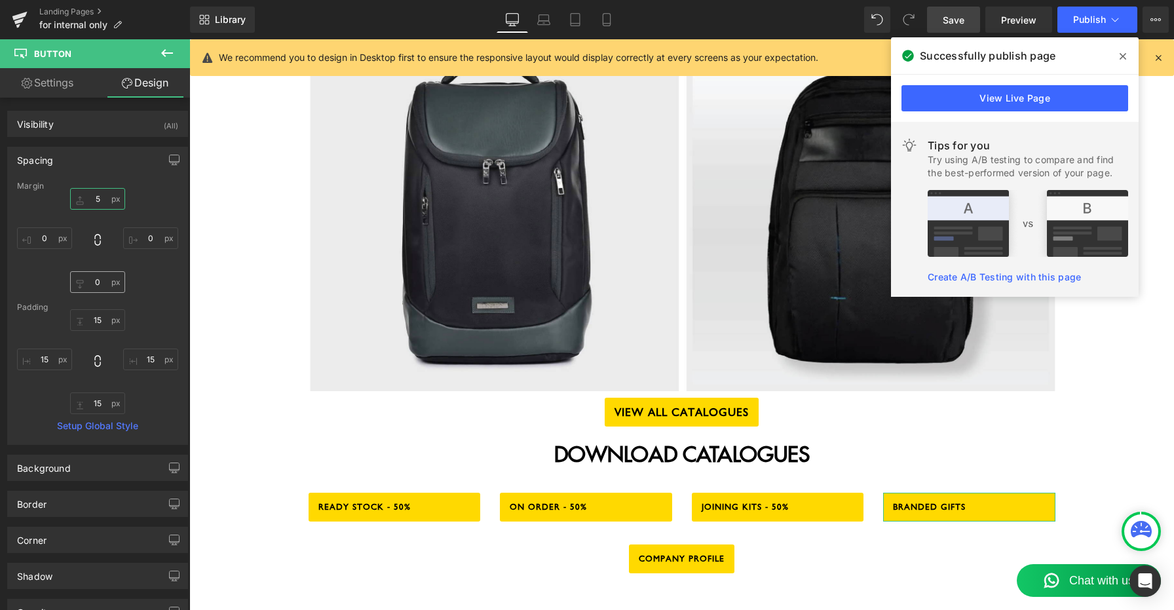
type input "5"
click at [98, 290] on input "0" at bounding box center [97, 282] width 55 height 22
type input "5"
click at [266, 427] on div "MUFUBU INTERNAL SYSTEM Heading COLD CALLING INPUT Button Row ATTENDANCE Button …" at bounding box center [681, 213] width 985 height 2072
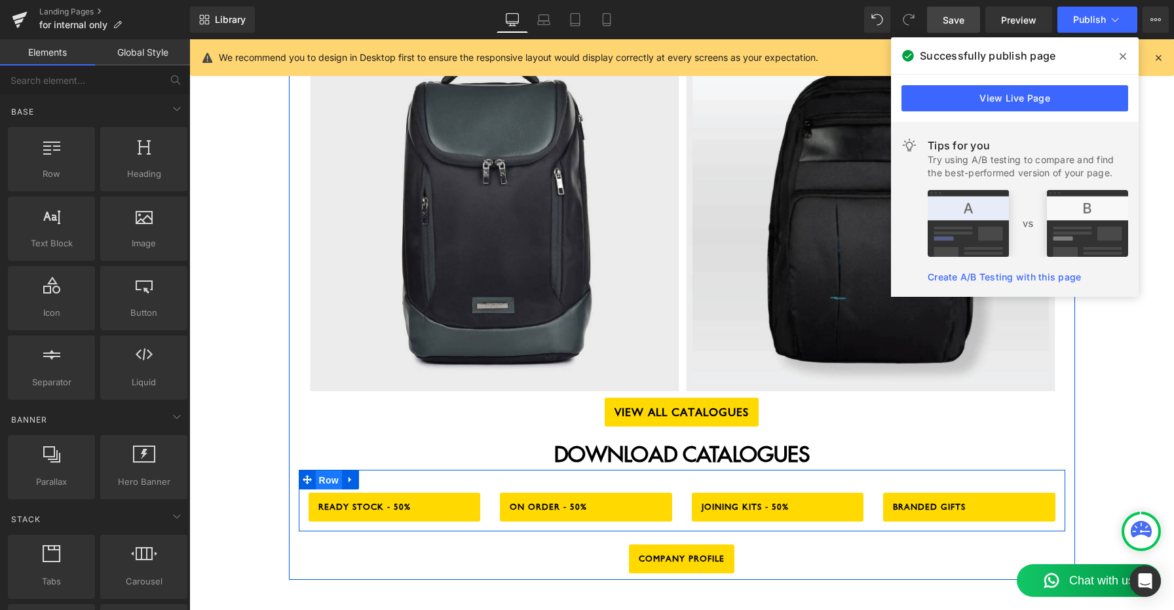
click at [330, 471] on span "Row" at bounding box center [329, 481] width 26 height 20
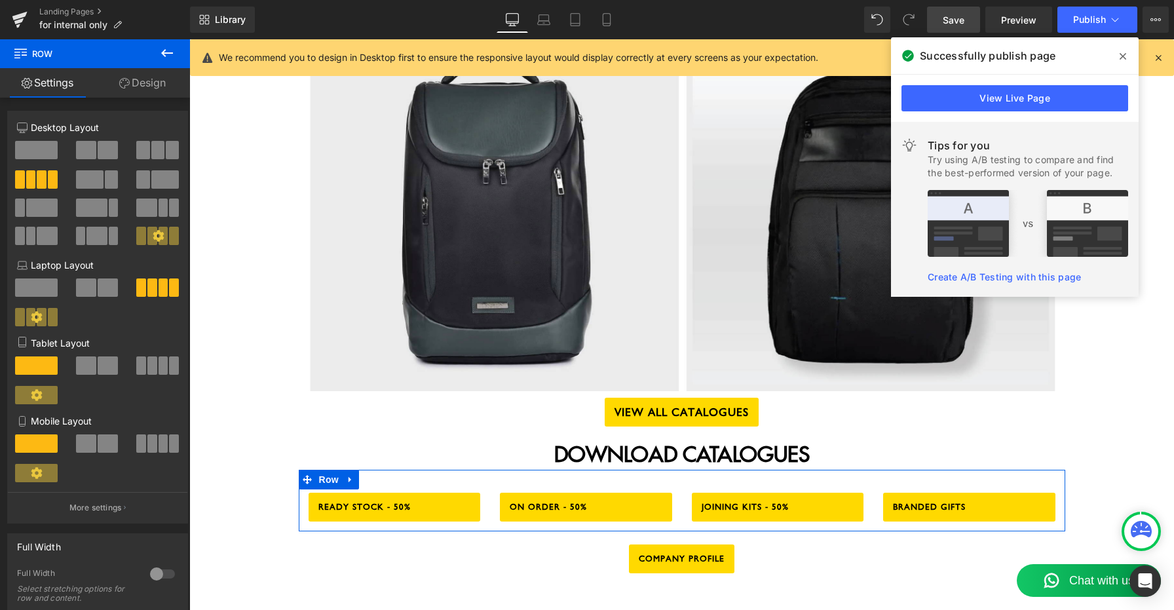
click at [151, 149] on span at bounding box center [157, 150] width 13 height 18
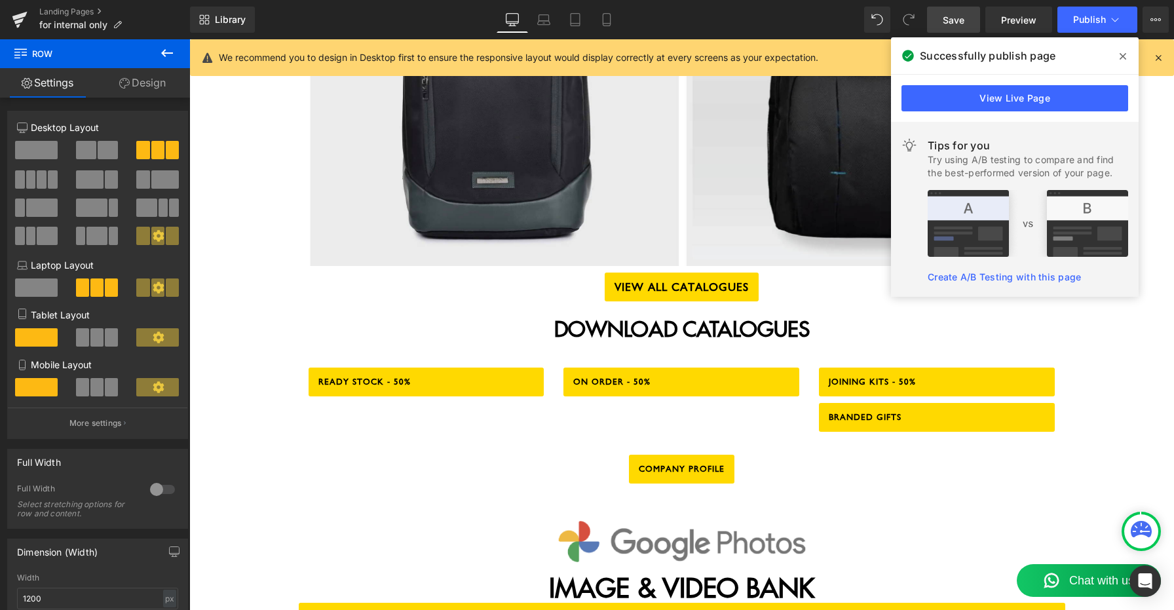
scroll to position [1087, 0]
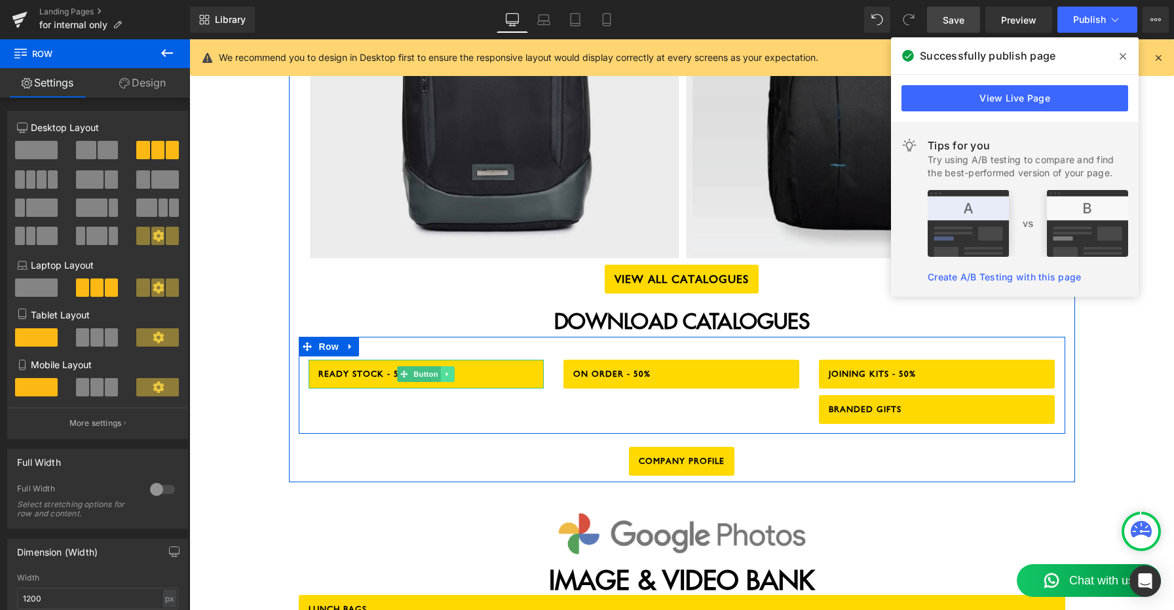
click at [448, 370] on icon at bounding box center [447, 374] width 7 height 8
click at [440, 371] on icon at bounding box center [441, 374] width 7 height 7
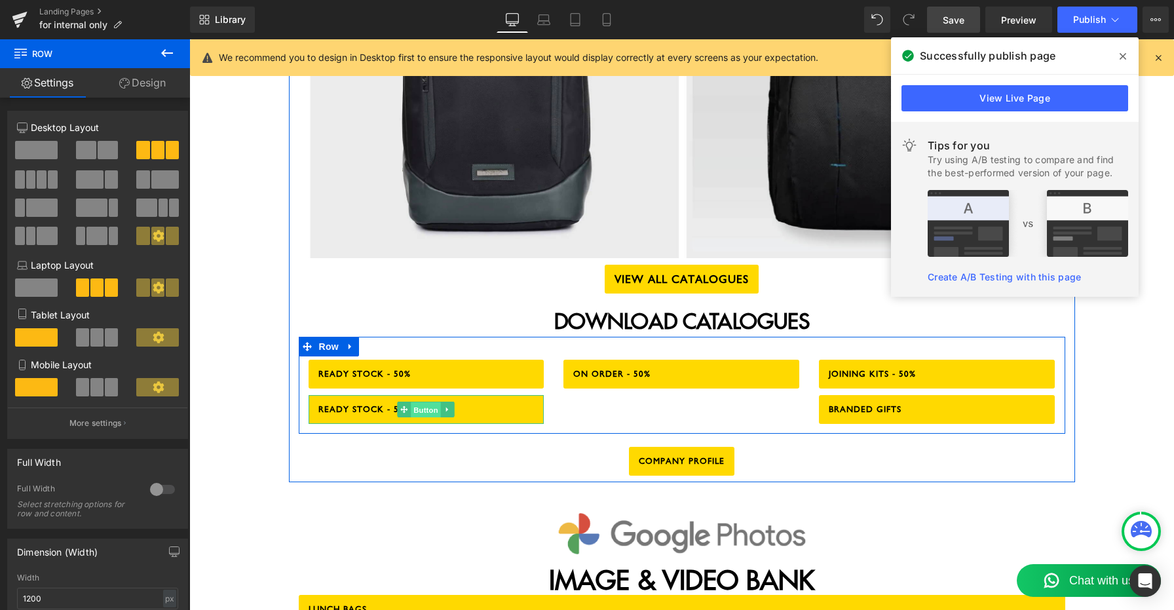
click at [418, 402] on span "Button" at bounding box center [427, 410] width 30 height 16
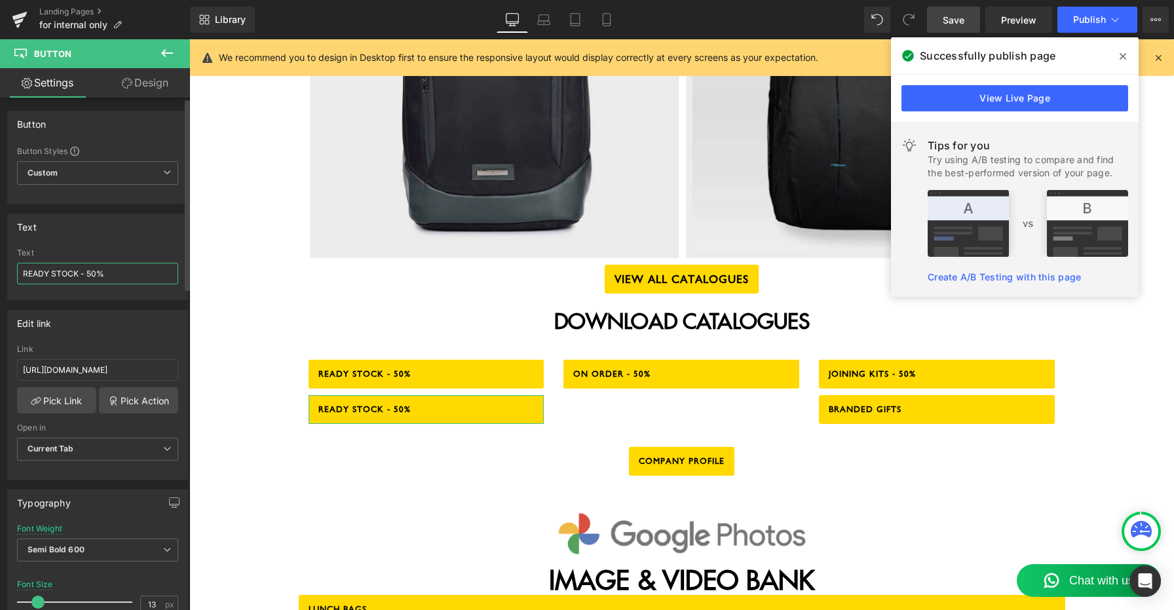
click at [79, 269] on input "READY STOCK - 50%" at bounding box center [97, 274] width 161 height 22
type input "LUXURY [DATE] HAMPERS"
click at [102, 370] on input "[URL][DOMAIN_NAME]" at bounding box center [97, 370] width 161 height 22
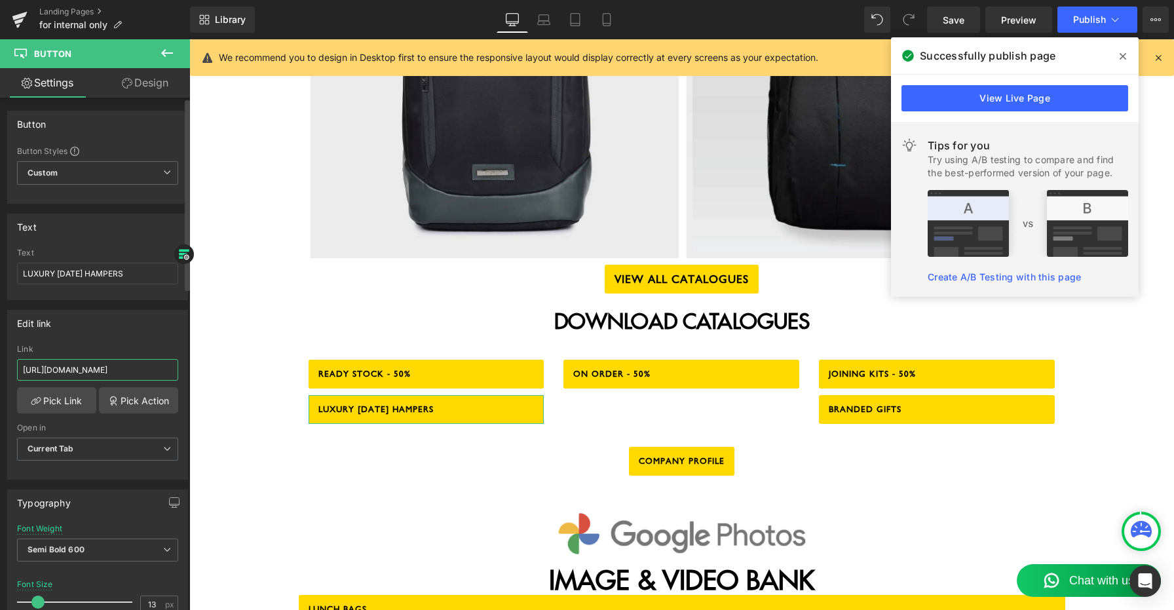
click at [102, 370] on input "[URL][DOMAIN_NAME]" at bounding box center [97, 370] width 161 height 22
paste input "LUXURY_[DATE]_HAMPERS_WITH_PRICE.pdf?v=1757666067"
type input "[URL][DOMAIN_NAME][DATE]"
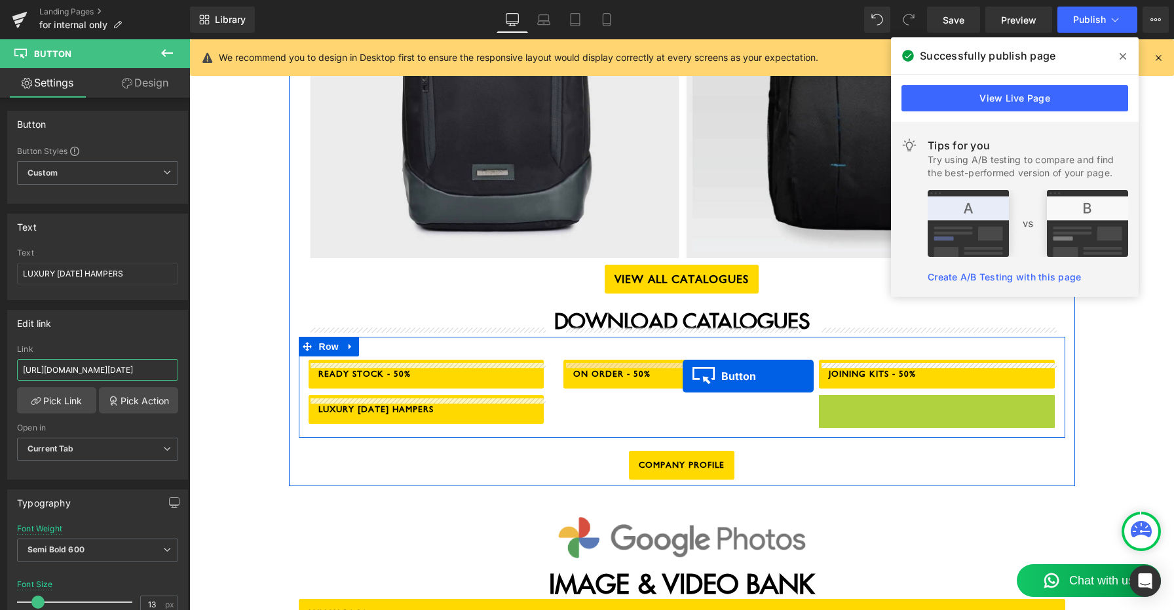
drag, startPoint x: 915, startPoint y: 384, endPoint x: 683, endPoint y: 376, distance: 232.8
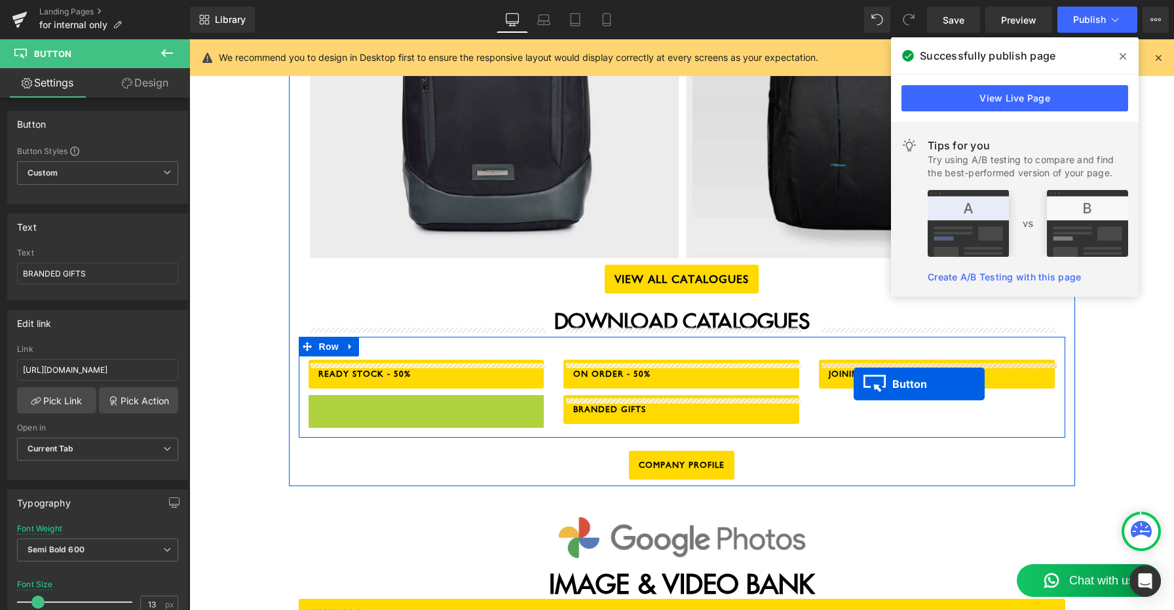
drag, startPoint x: 402, startPoint y: 381, endPoint x: 854, endPoint y: 384, distance: 452.2
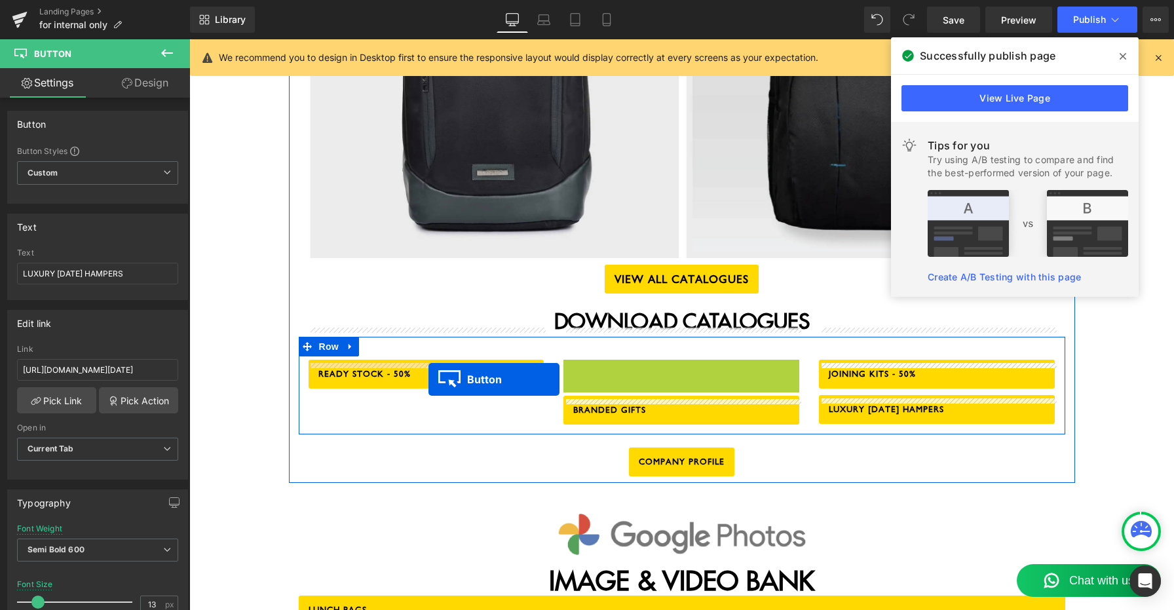
drag, startPoint x: 658, startPoint y: 343, endPoint x: 429, endPoint y: 379, distance: 232.3
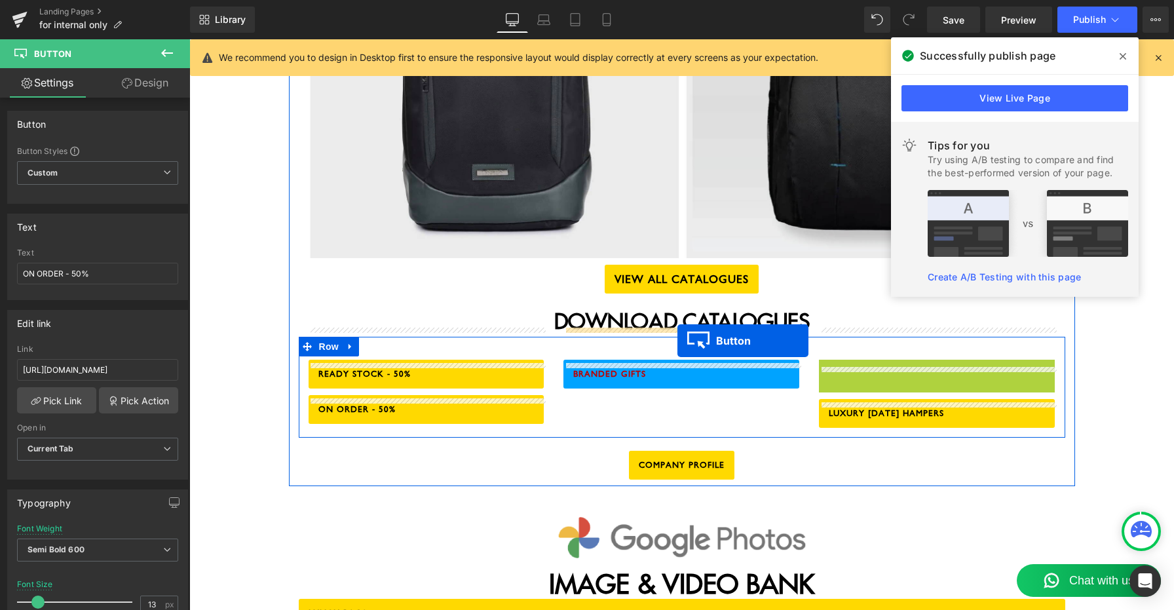
drag, startPoint x: 912, startPoint y: 345, endPoint x: 678, endPoint y: 341, distance: 234.6
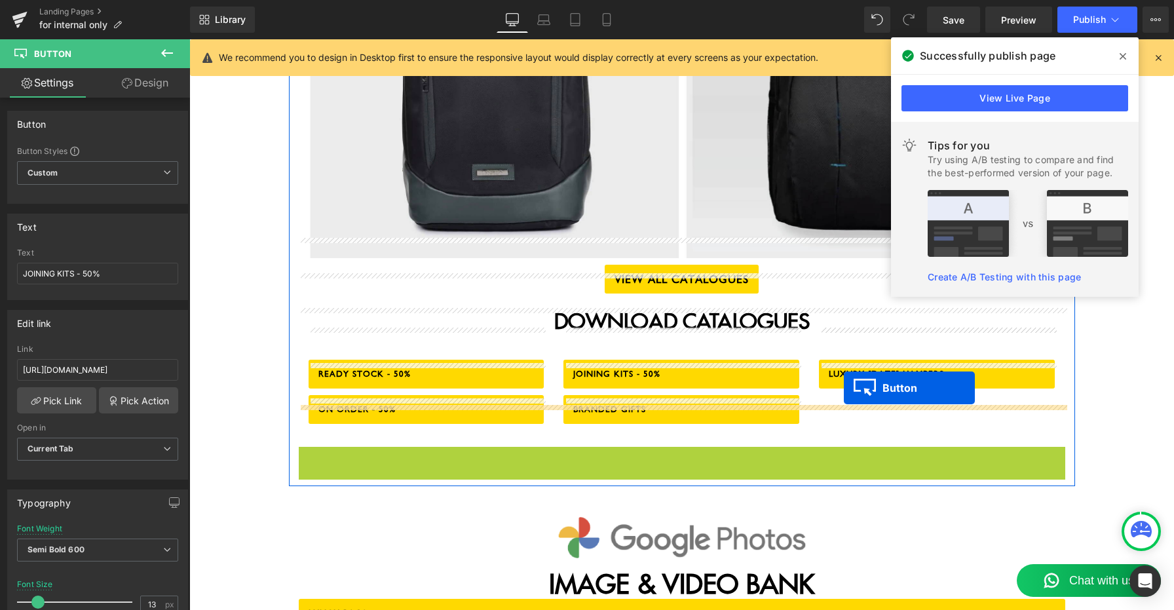
drag, startPoint x: 655, startPoint y: 434, endPoint x: 844, endPoint y: 388, distance: 195.0
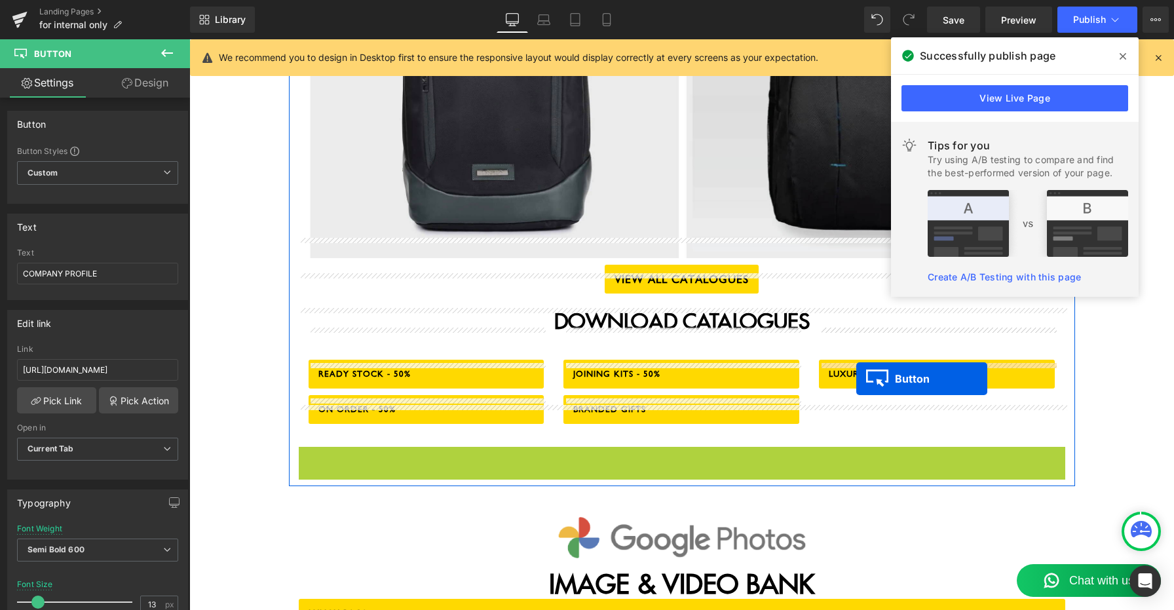
drag, startPoint x: 659, startPoint y: 434, endPoint x: 857, endPoint y: 379, distance: 205.6
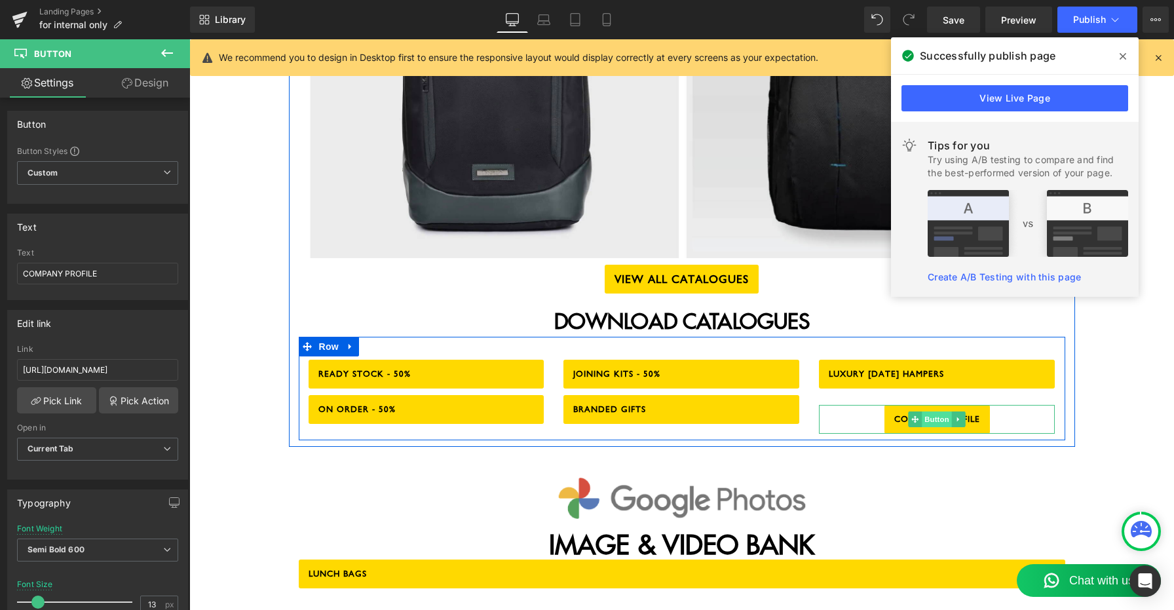
click at [931, 412] on span "Button" at bounding box center [938, 420] width 30 height 16
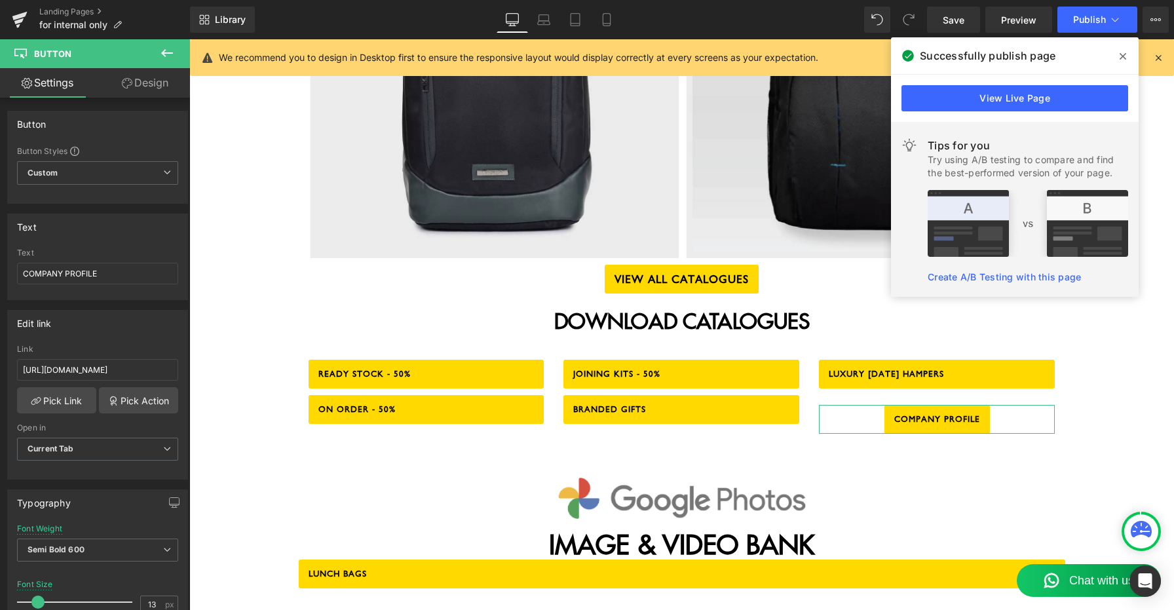
click at [157, 83] on link "Design" at bounding box center [145, 82] width 95 height 29
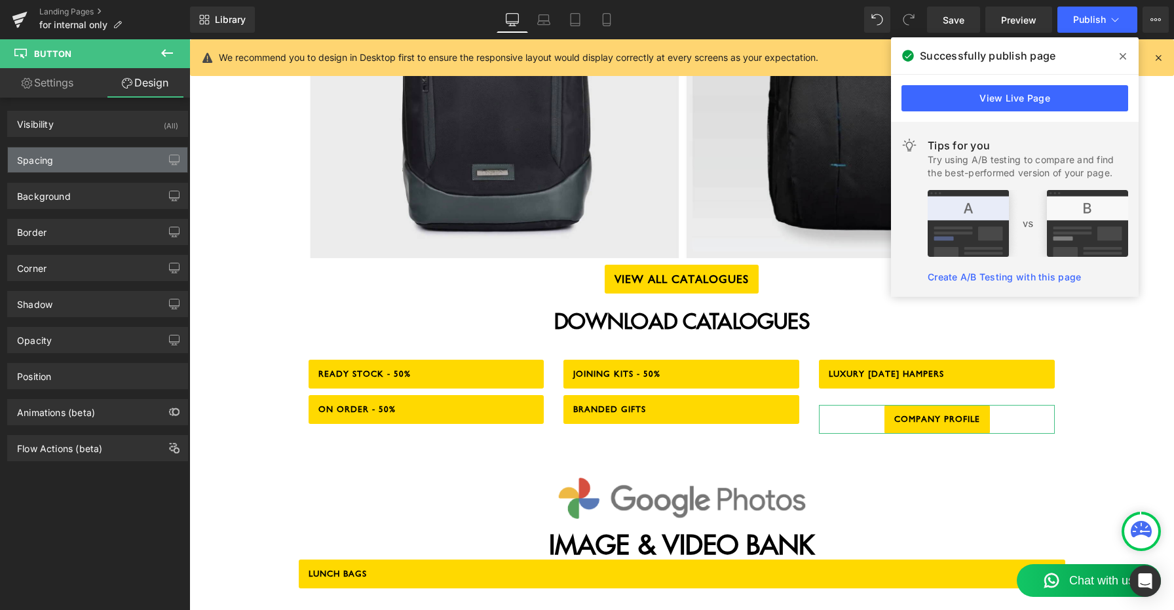
click at [93, 159] on div "Spacing" at bounding box center [98, 159] width 180 height 25
type input "20"
type input "0"
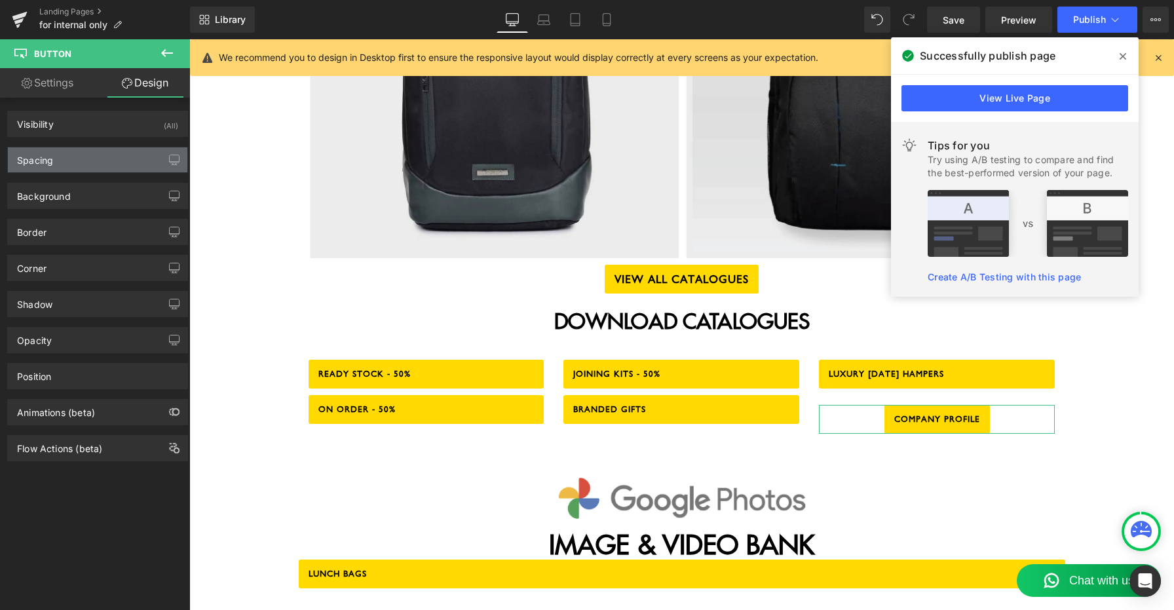
type input "15"
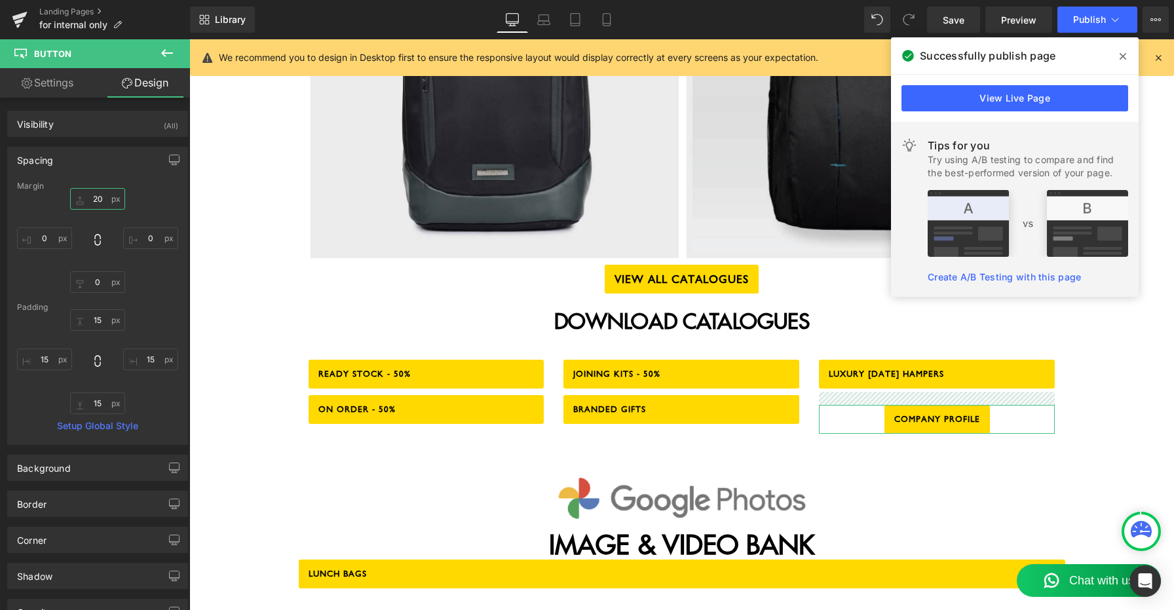
click at [92, 197] on input "20" at bounding box center [97, 199] width 55 height 22
type input "5"
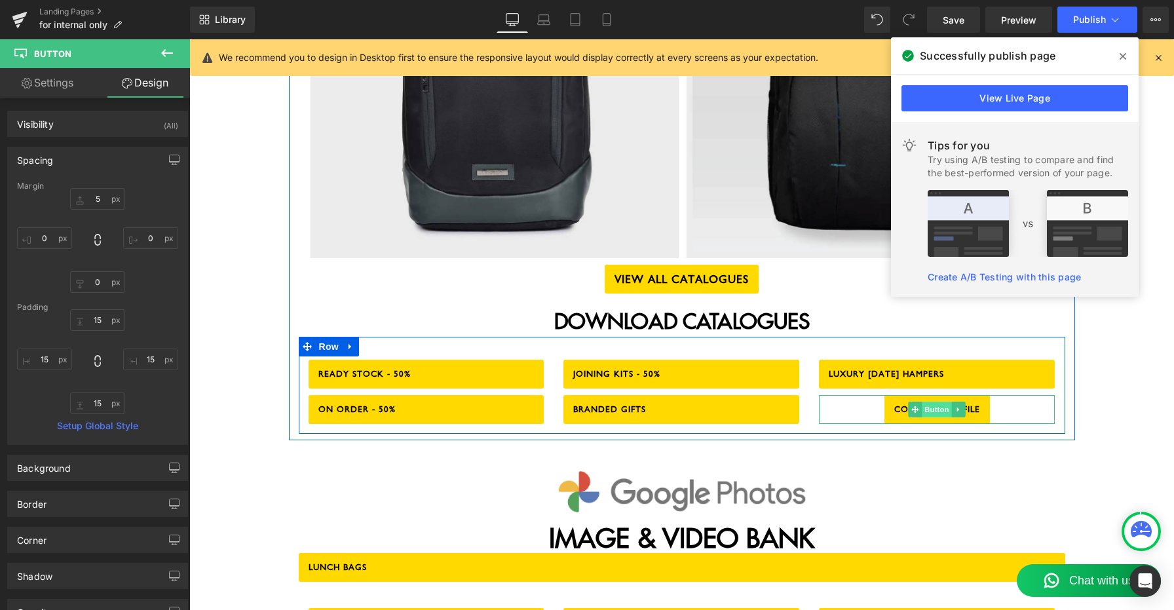
click at [938, 402] on span "Button" at bounding box center [938, 410] width 30 height 16
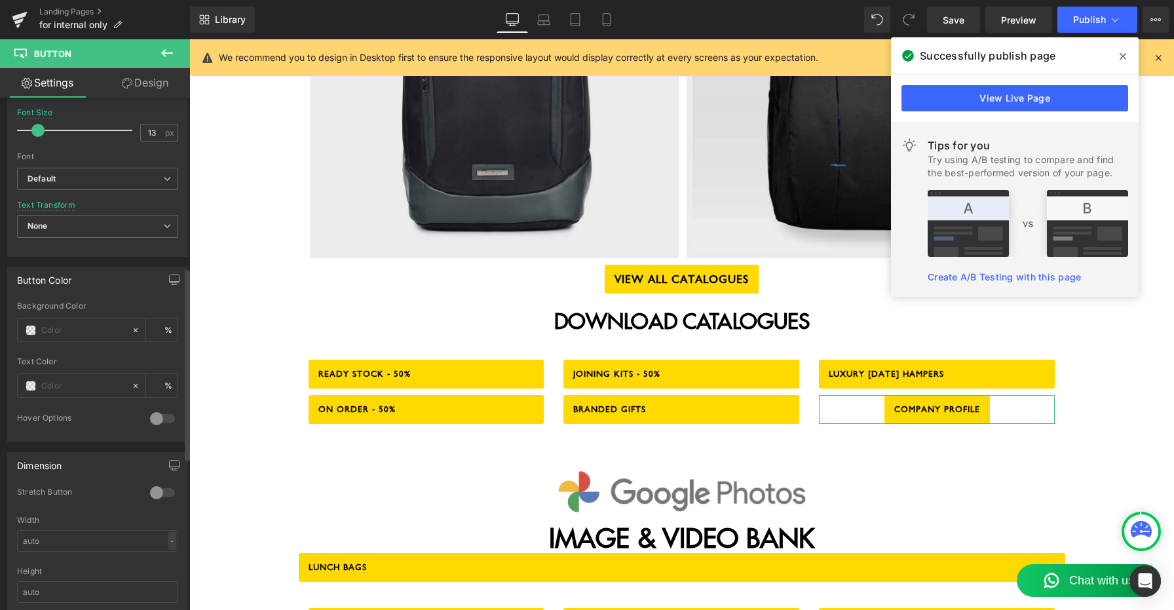
scroll to position [491, 0]
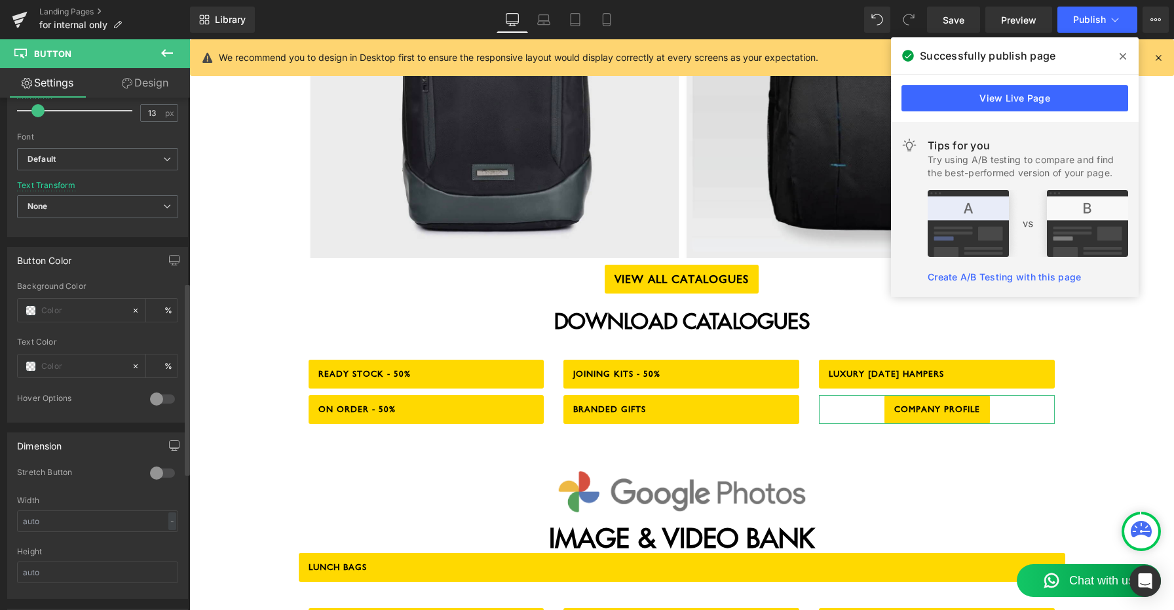
click at [156, 473] on div at bounding box center [162, 473] width 31 height 21
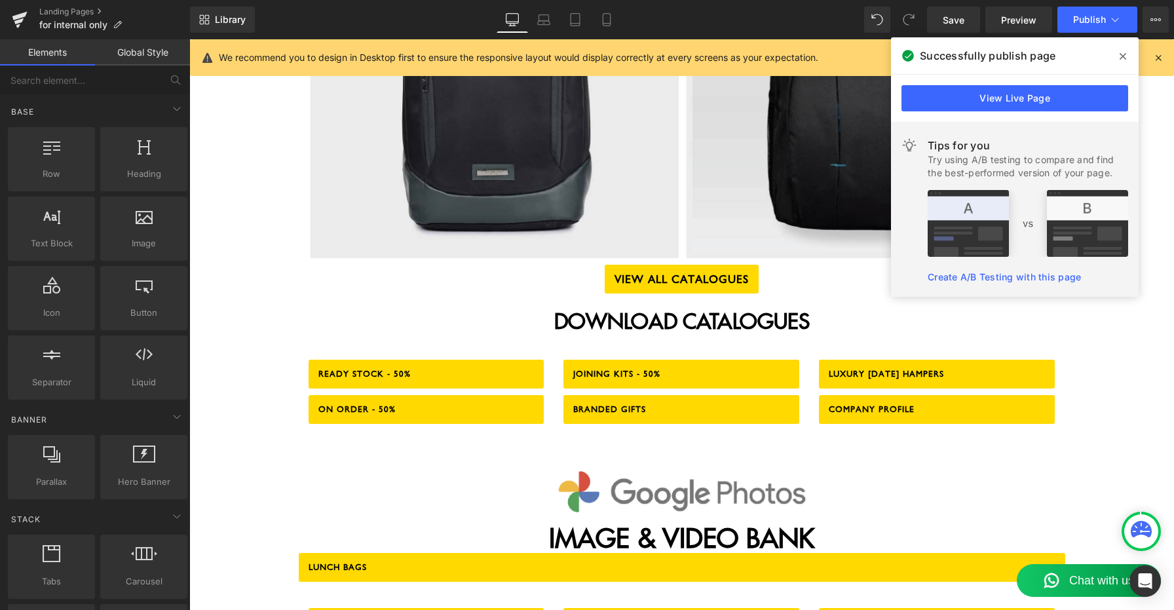
click at [243, 395] on div "MUFUBU INTERNAL SYSTEM Heading COLD CALLING INPUT Button Row ATTENDANCE Button …" at bounding box center [681, 77] width 985 height 2066
click at [241, 446] on div "MUFUBU INTERNAL SYSTEM Heading COLD CALLING INPUT Button Row ATTENDANCE Button …" at bounding box center [681, 77] width 985 height 2066
click at [607, 26] on icon at bounding box center [606, 20] width 7 height 12
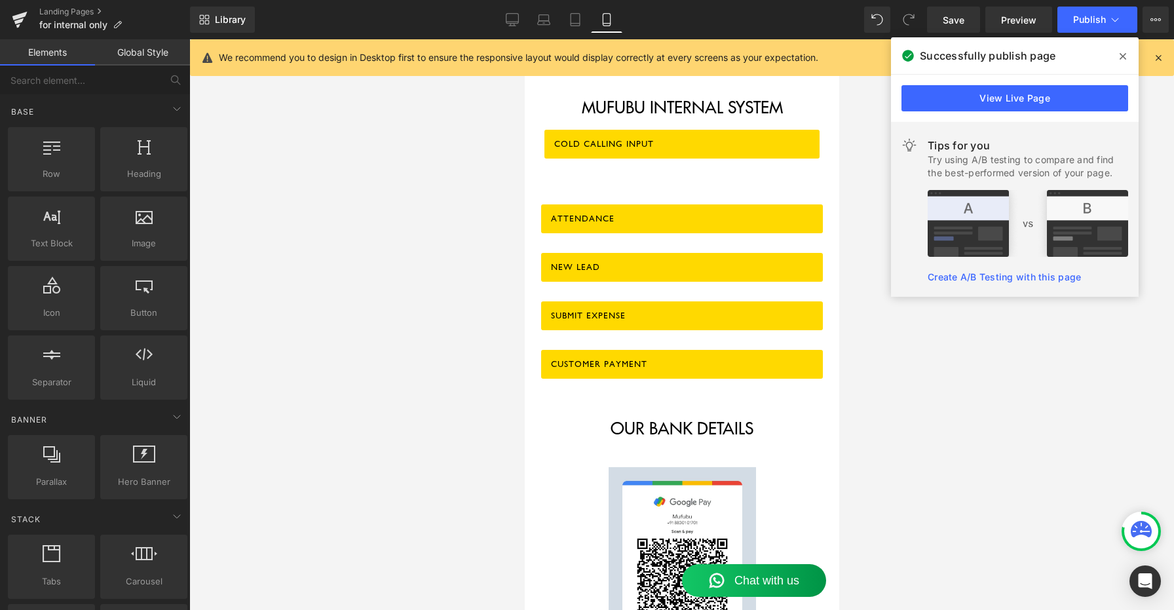
scroll to position [0, 0]
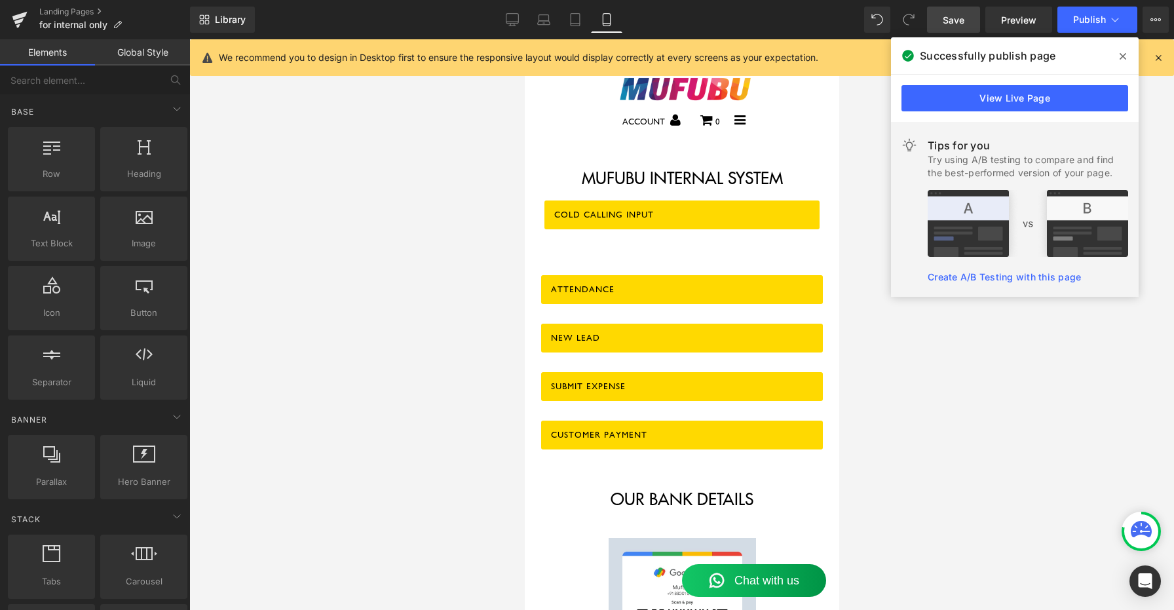
click at [957, 26] on span "Save" at bounding box center [954, 20] width 22 height 14
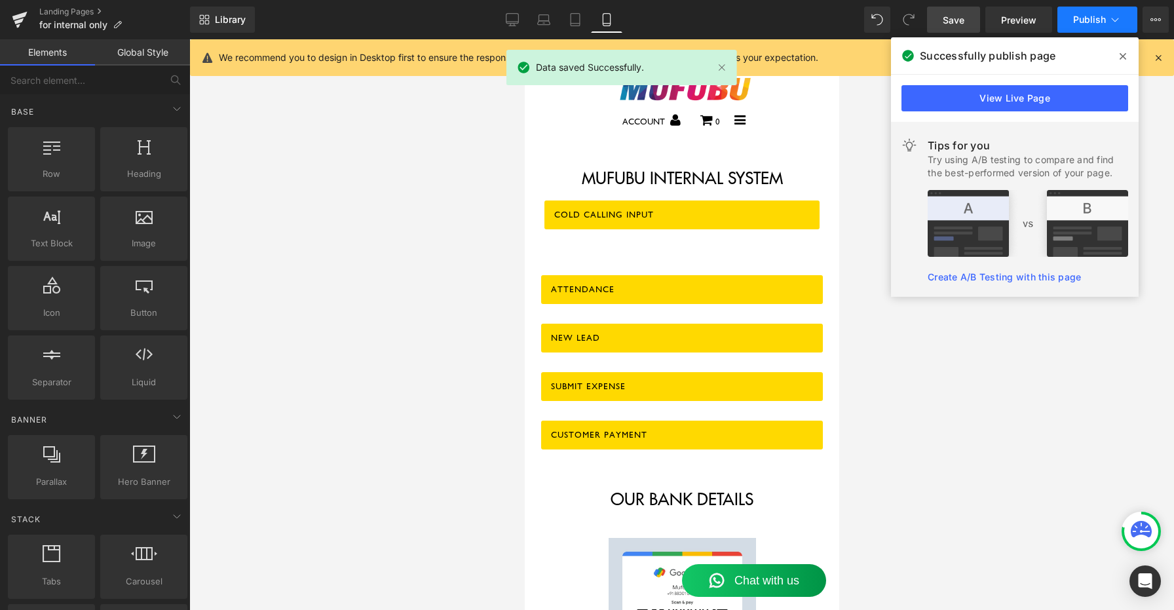
click at [1077, 22] on span "Publish" at bounding box center [1089, 19] width 33 height 10
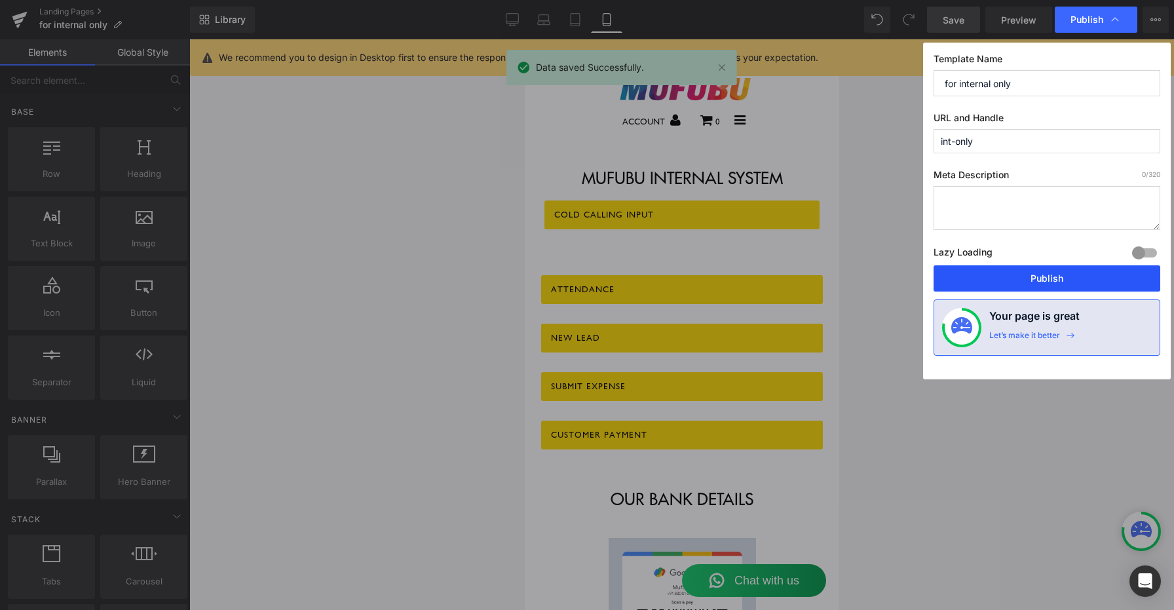
click at [1037, 274] on button "Publish" at bounding box center [1047, 278] width 227 height 26
